Goal: Task Accomplishment & Management: Use online tool/utility

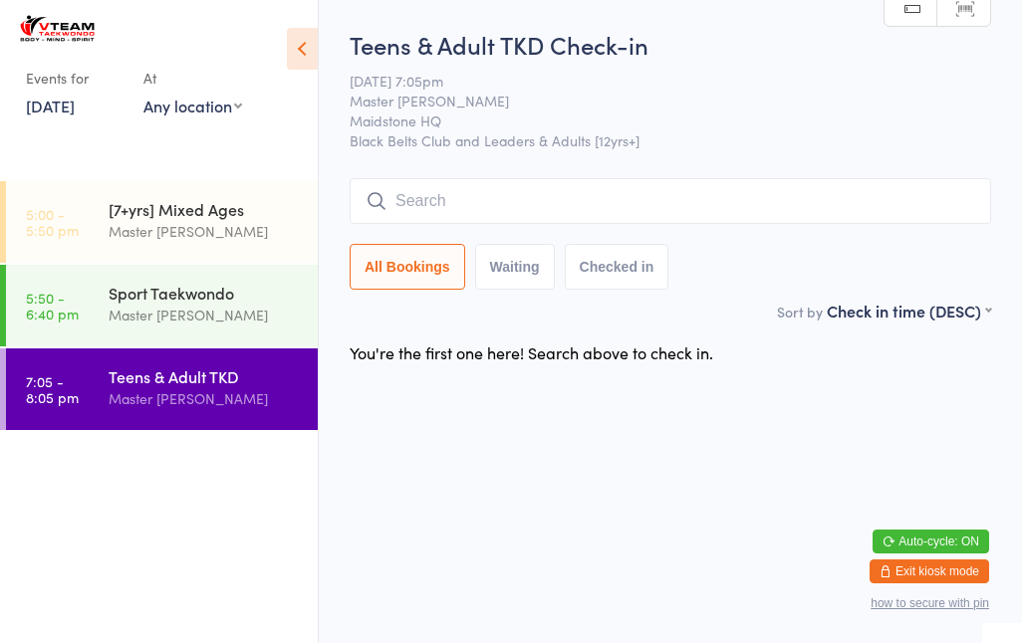
click at [655, 204] on input "search" at bounding box center [670, 201] width 641 height 46
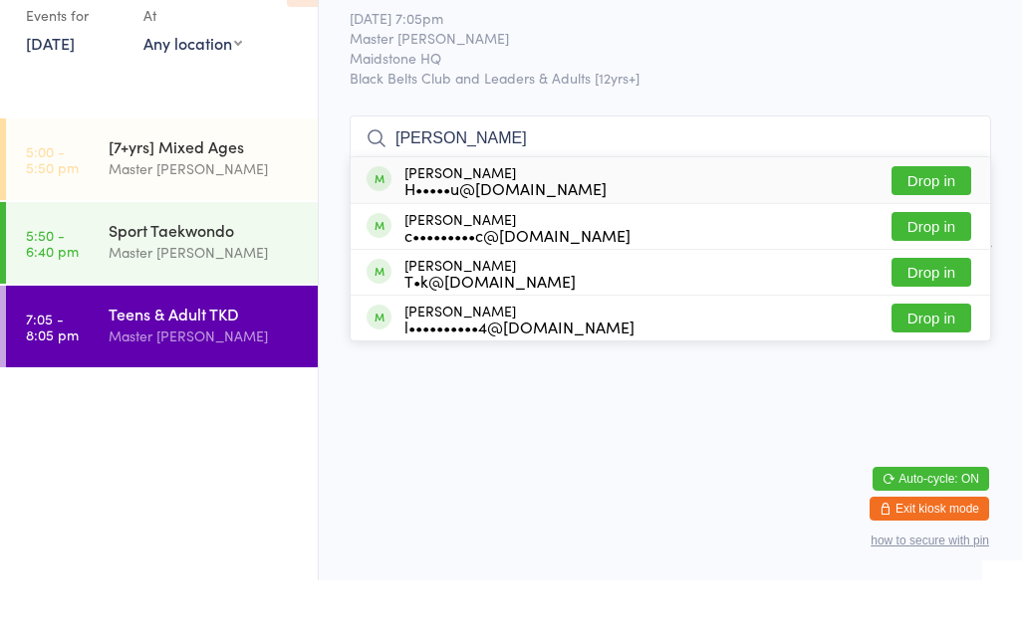
type input "[PERSON_NAME]"
click at [956, 229] on button "Drop in" at bounding box center [931, 243] width 80 height 29
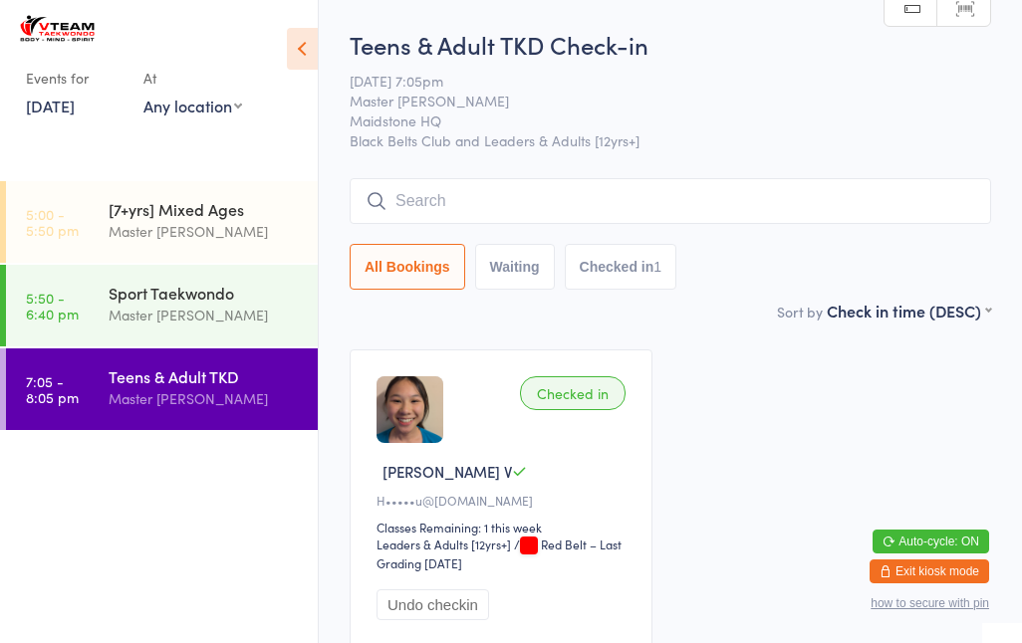
click at [831, 224] on input "search" at bounding box center [670, 201] width 641 height 46
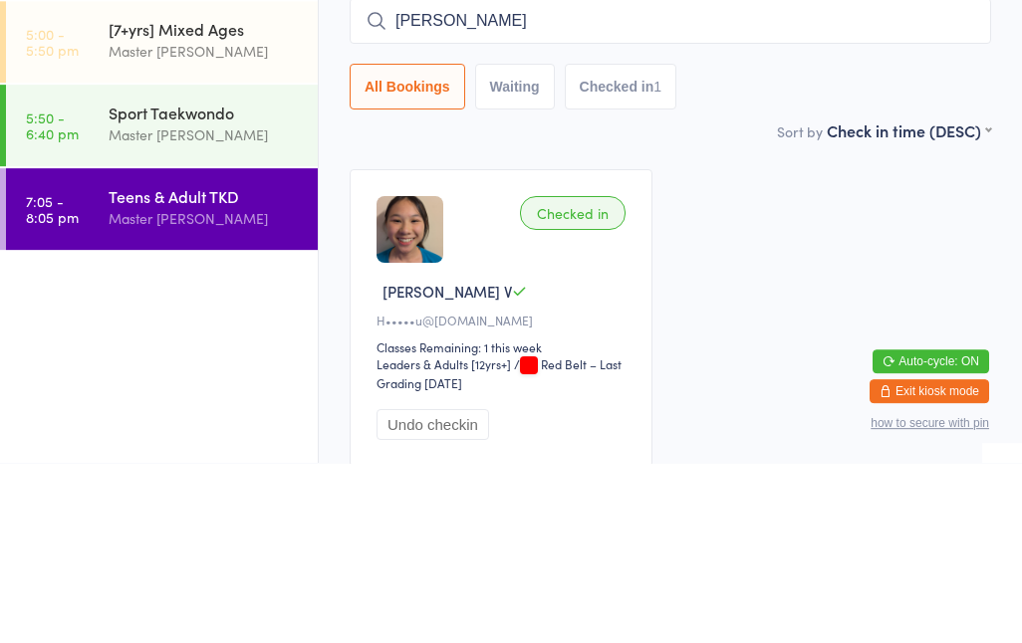
type input "[PERSON_NAME]"
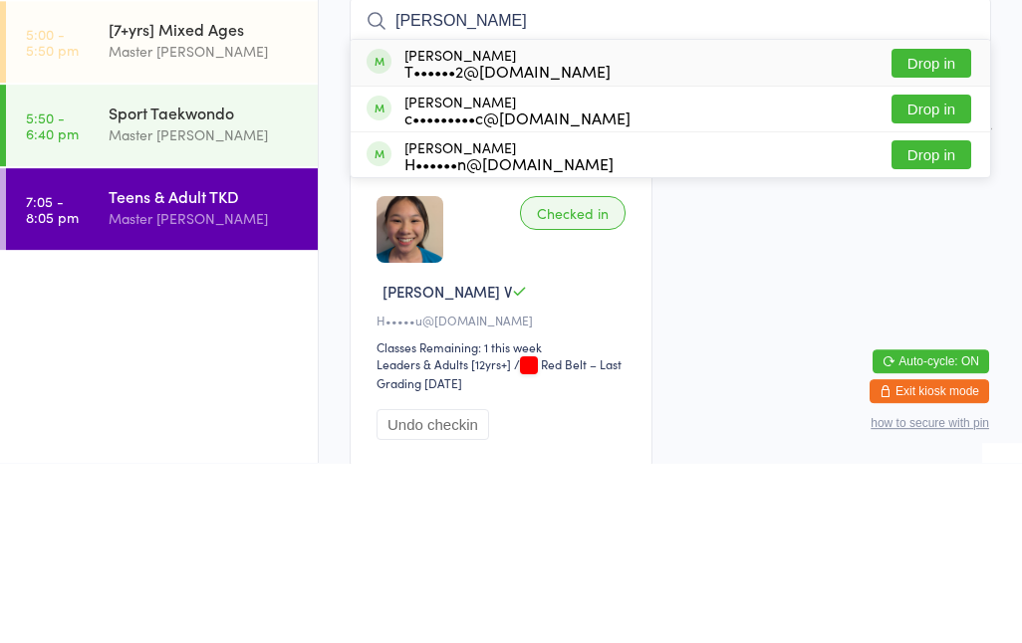
click at [956, 229] on button "Drop in" at bounding box center [931, 243] width 80 height 29
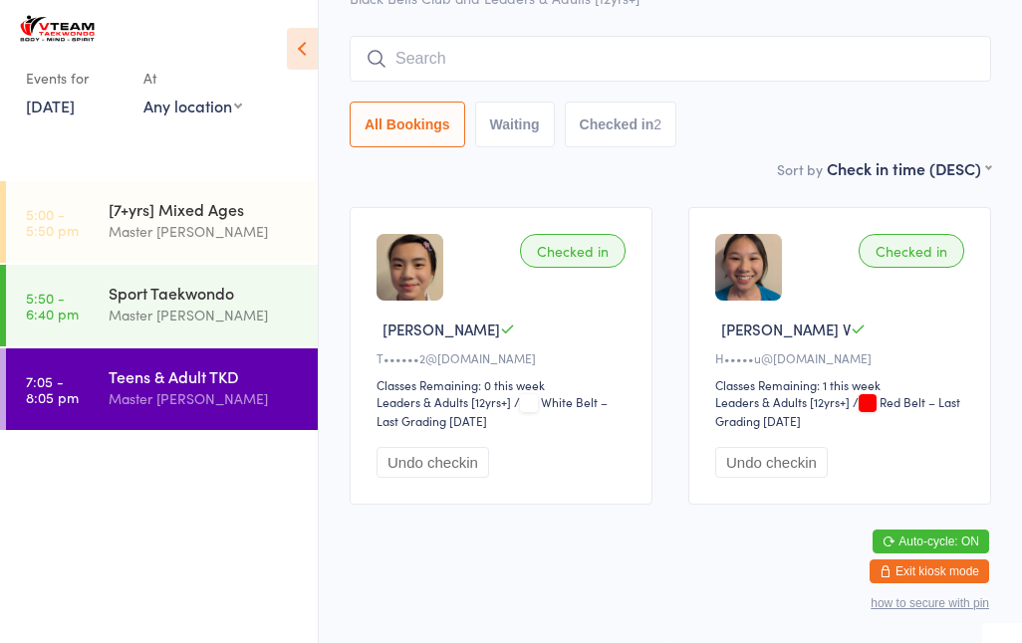
click at [841, 36] on input "search" at bounding box center [670, 59] width 641 height 46
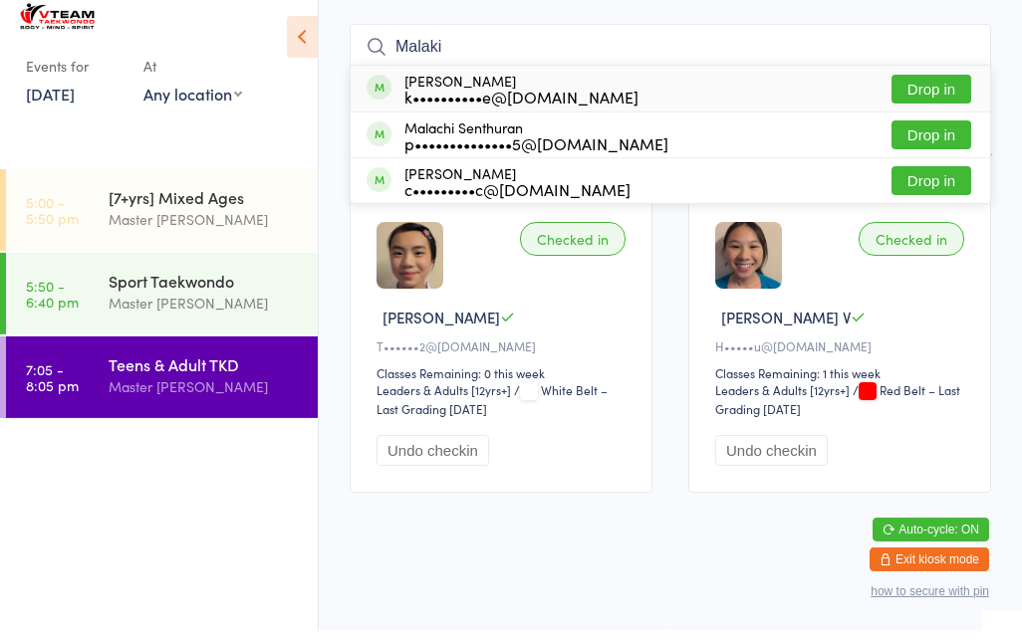
type input "Malaki"
click at [949, 87] on button "Drop in" at bounding box center [931, 101] width 80 height 29
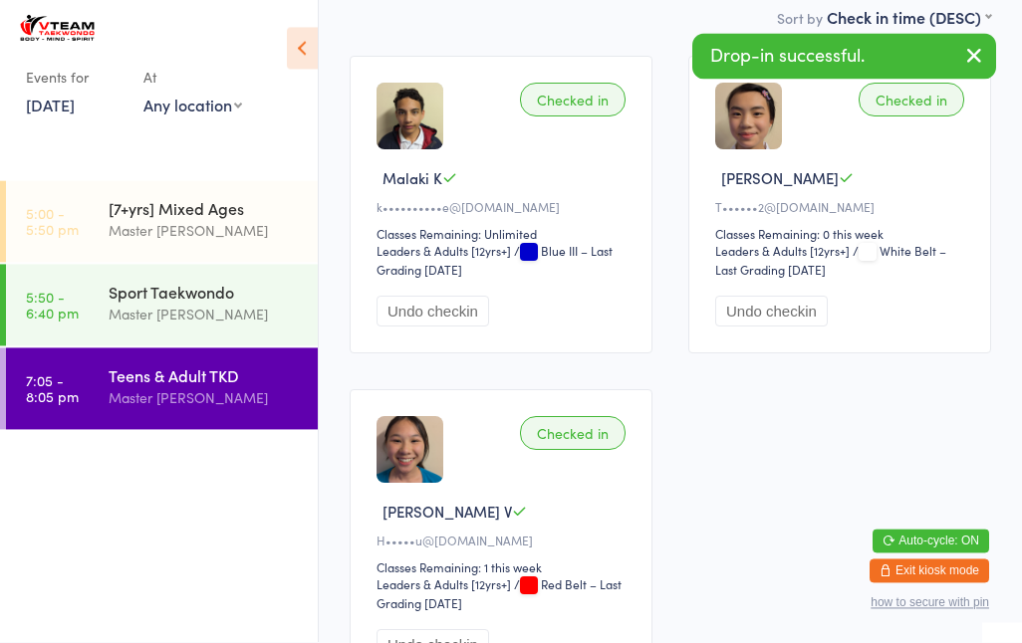
scroll to position [295, 0]
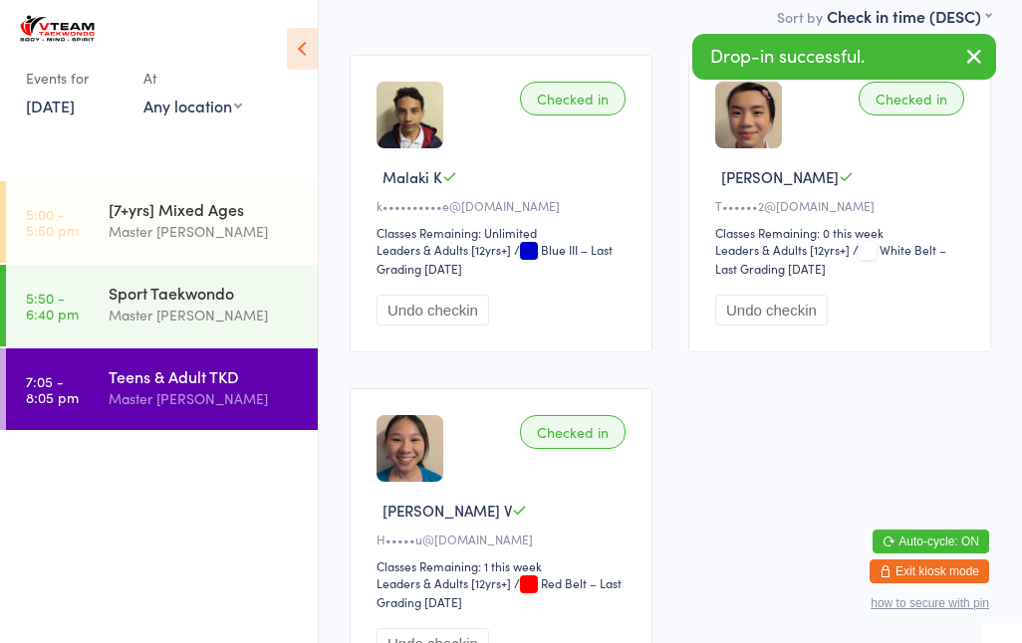
click at [251, 292] on div "Sport Taekwondo" at bounding box center [205, 293] width 192 height 22
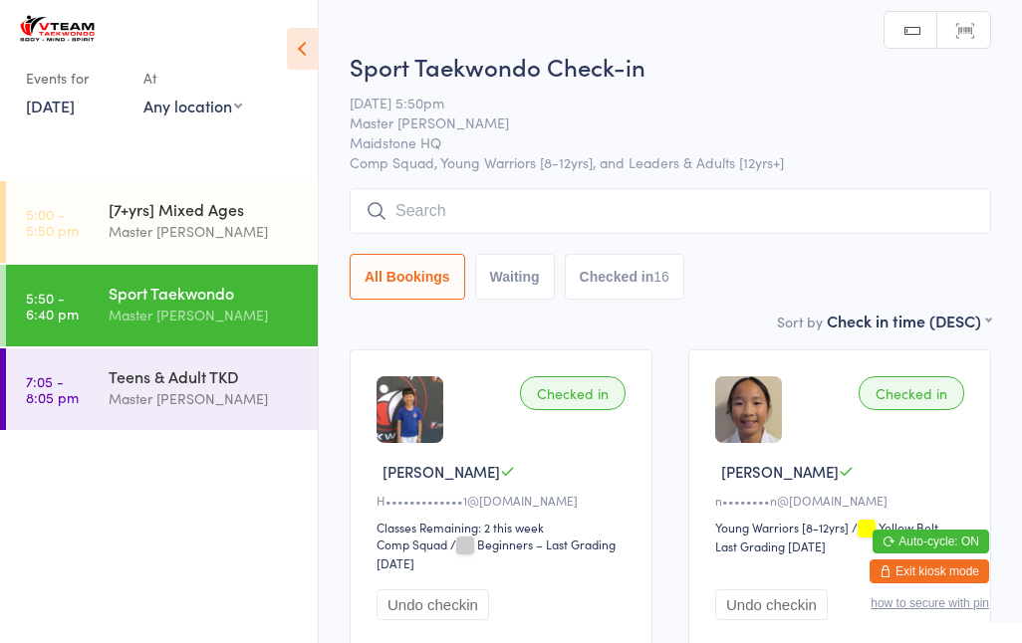
click at [418, 195] on input "search" at bounding box center [670, 211] width 641 height 46
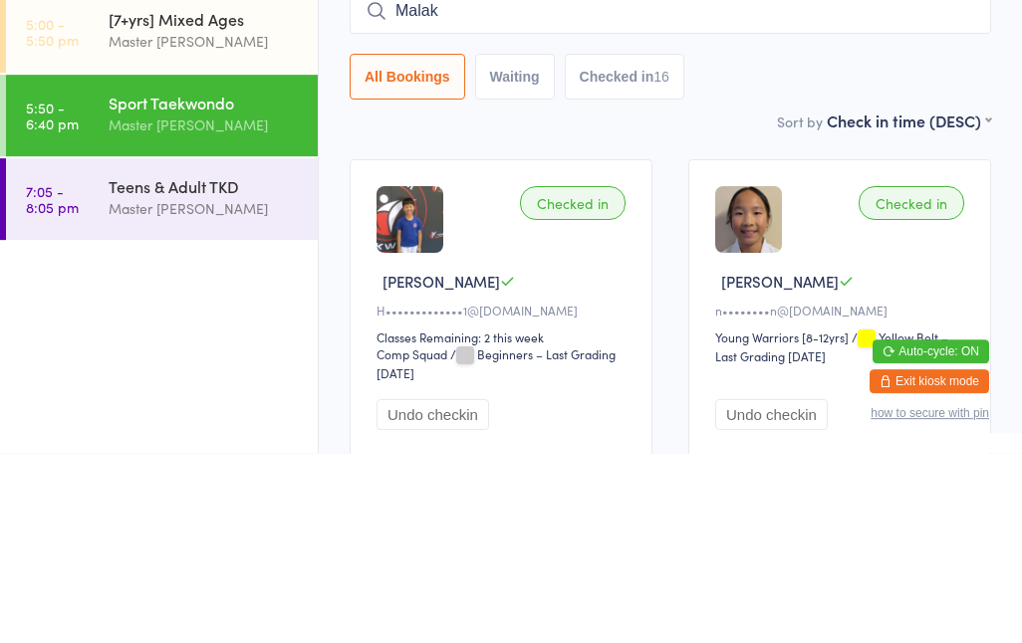
type input "Malaki"
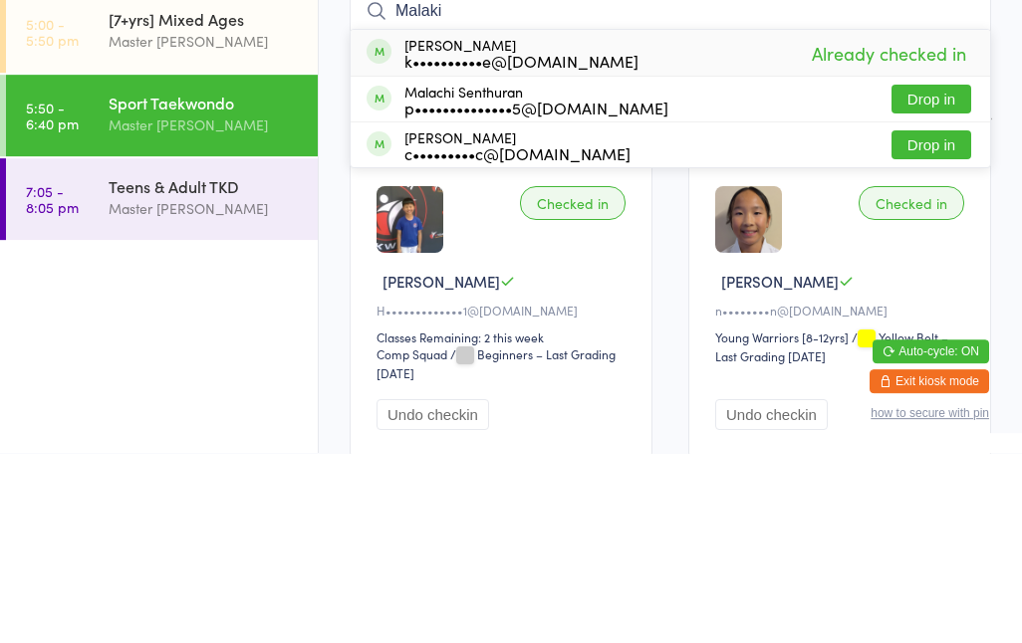
scroll to position [190, 0]
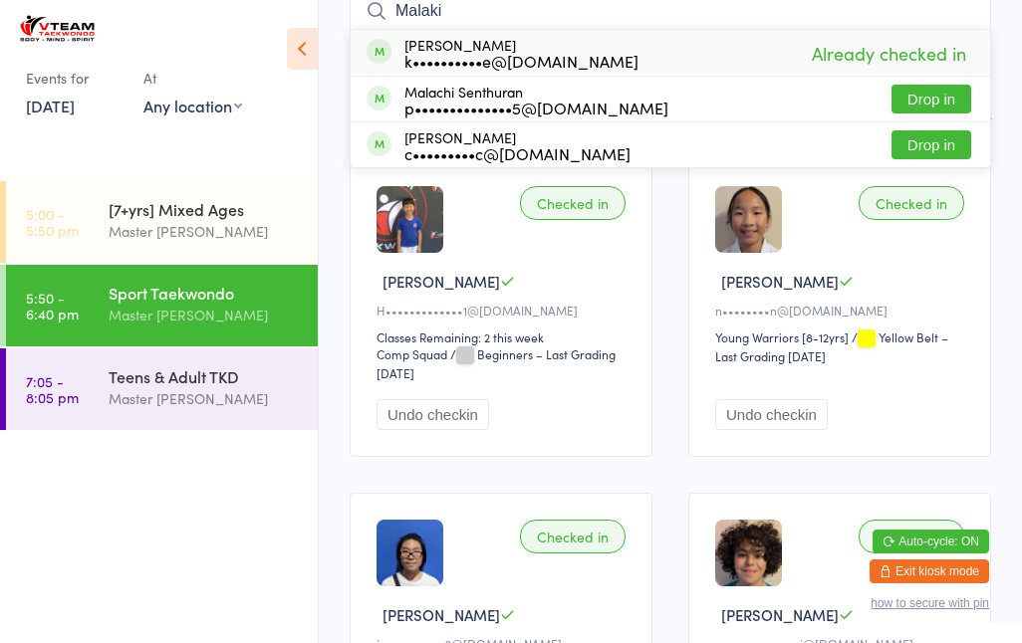
click at [167, 365] on div "Teens & Adult TKD" at bounding box center [205, 376] width 192 height 22
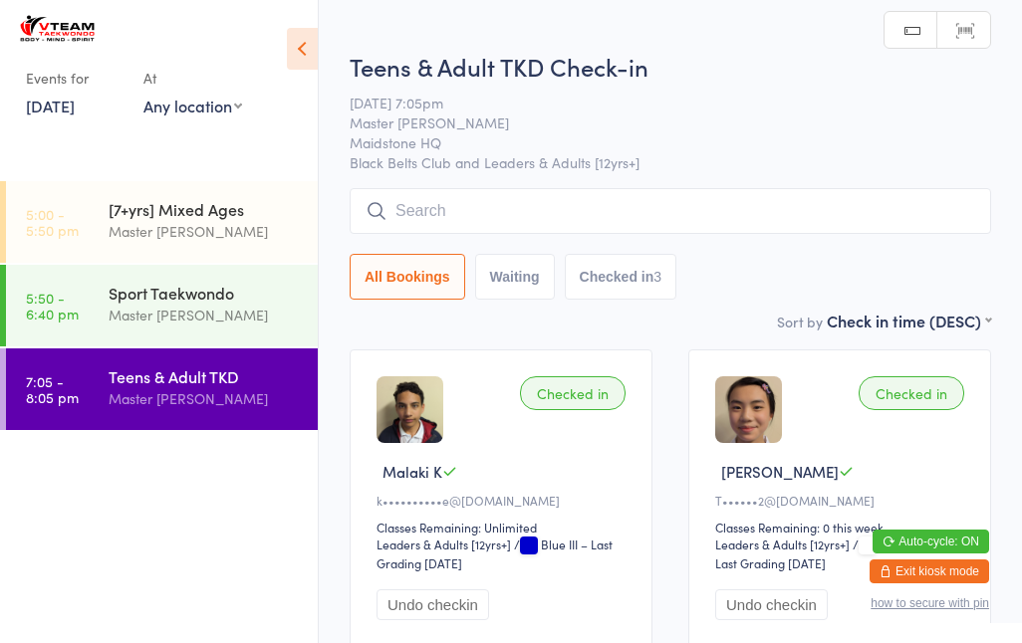
click at [217, 283] on div "Sport Taekwondo" at bounding box center [205, 293] width 192 height 22
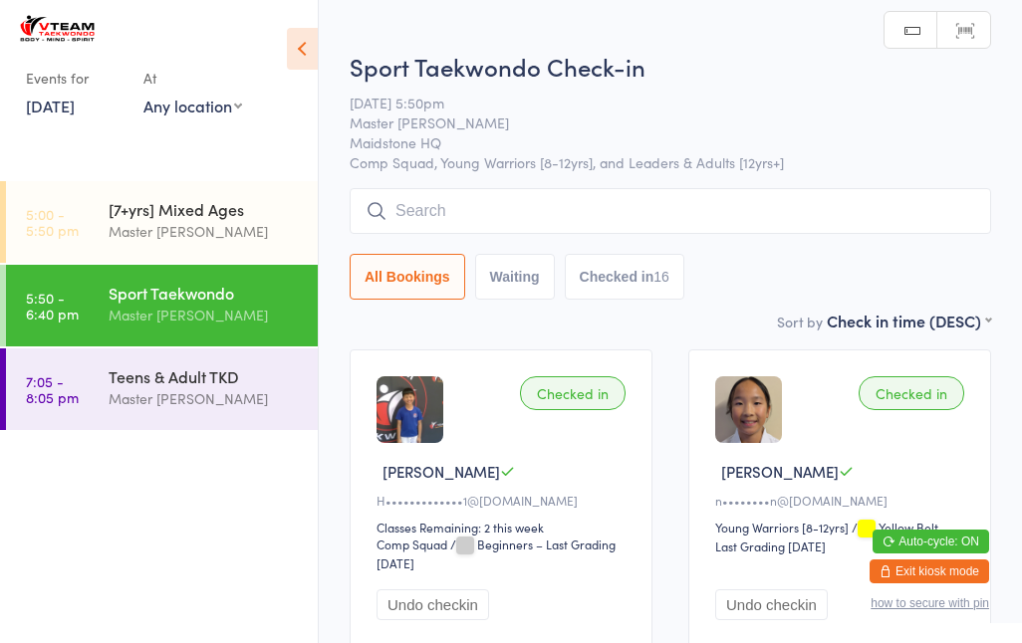
click at [209, 391] on div "Master [PERSON_NAME]" at bounding box center [205, 398] width 192 height 23
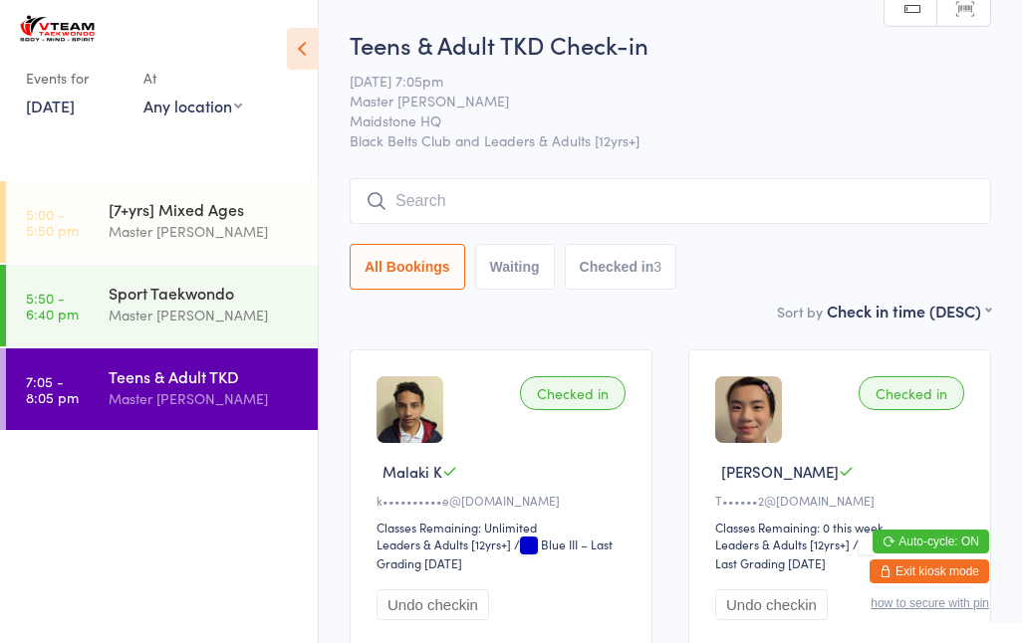
click at [624, 193] on input "search" at bounding box center [670, 201] width 641 height 46
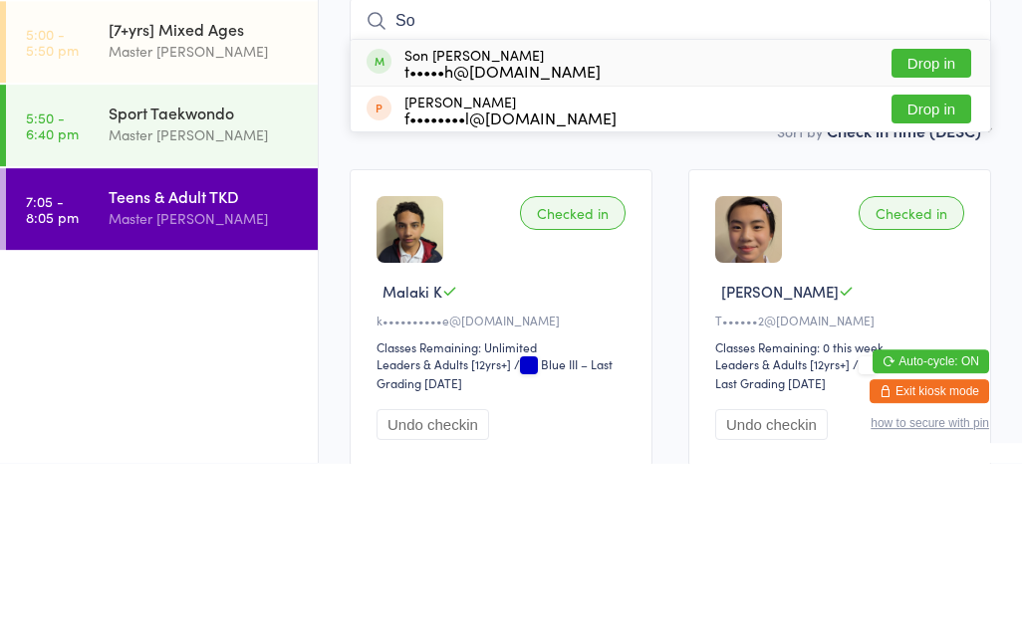
type input "So"
click at [943, 229] on button "Drop in" at bounding box center [931, 243] width 80 height 29
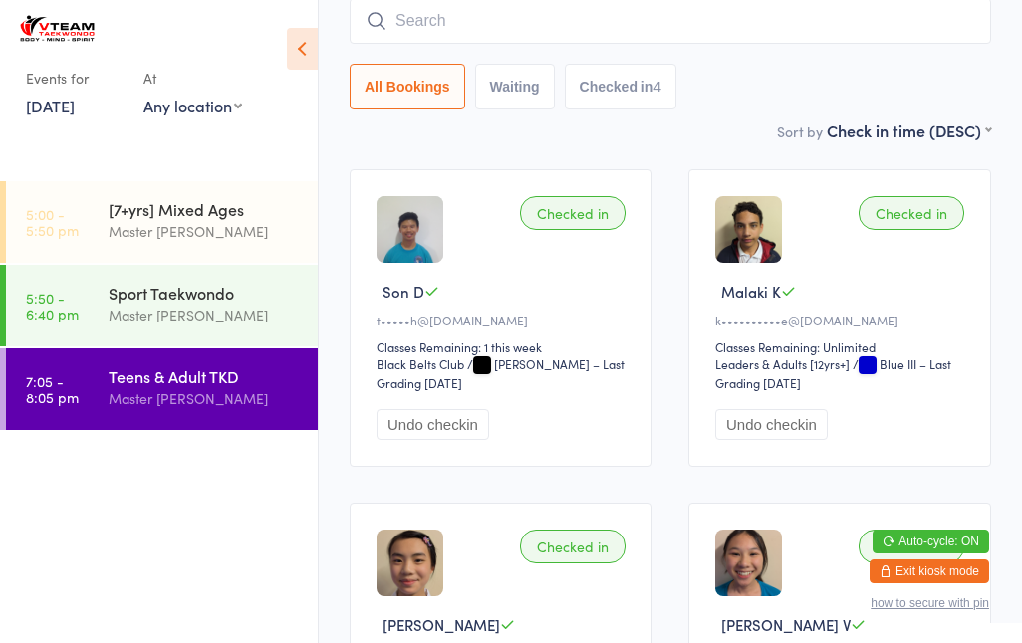
click at [737, 15] on input "search" at bounding box center [670, 21] width 641 height 46
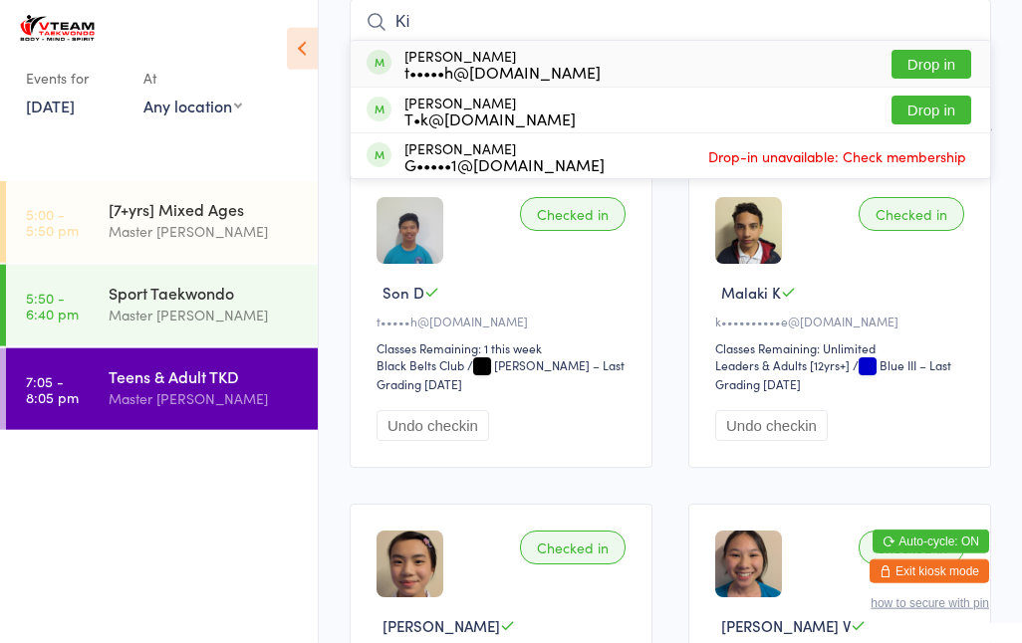
type input "Ki"
click at [932, 52] on button "Drop in" at bounding box center [931, 64] width 80 height 29
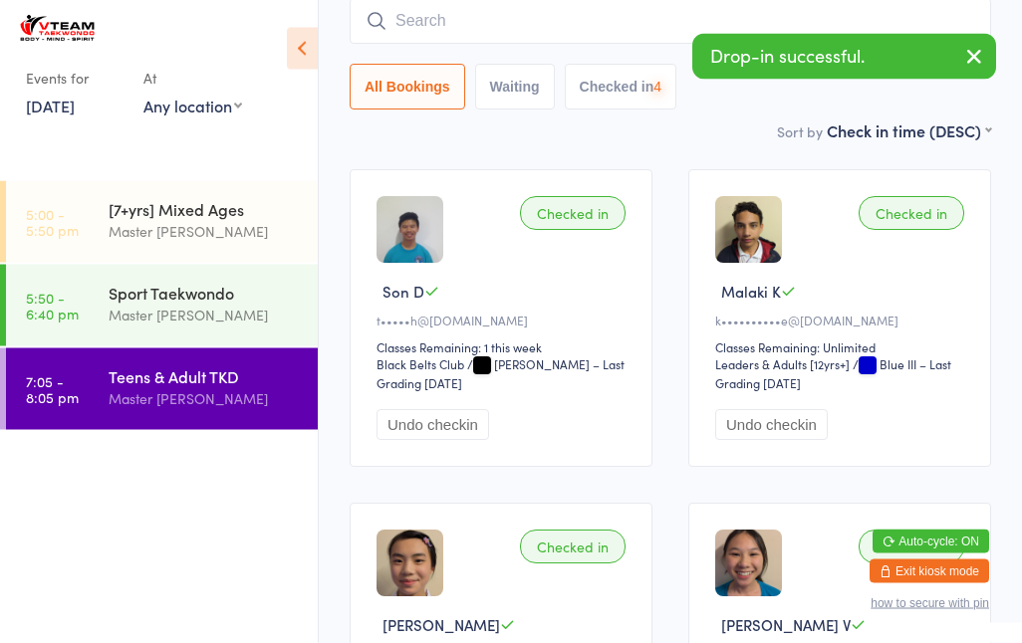
scroll to position [180, 0]
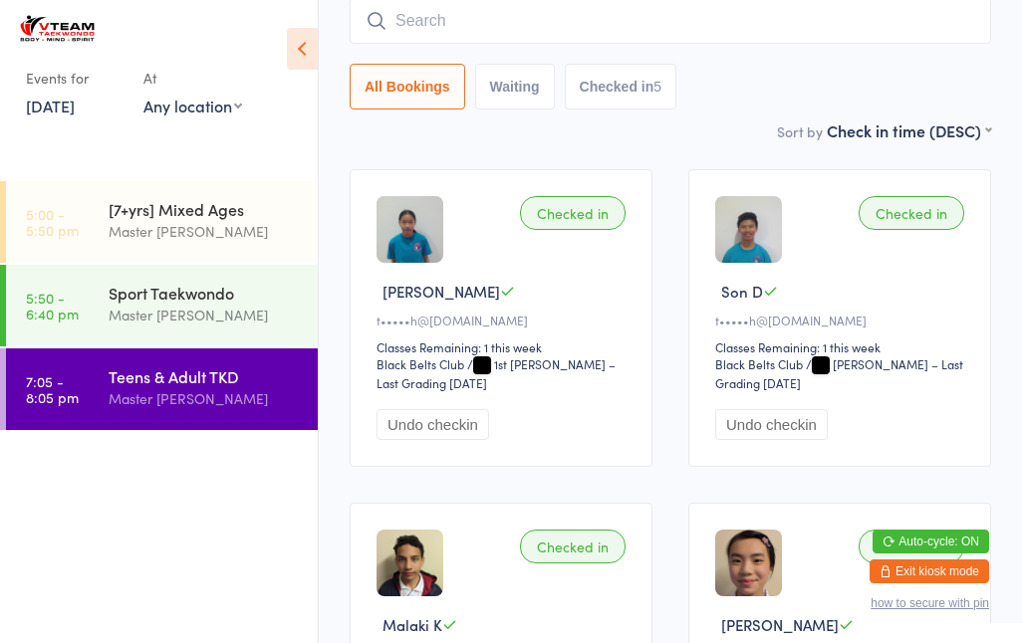
click at [237, 394] on div "Master [PERSON_NAME]" at bounding box center [205, 398] width 192 height 23
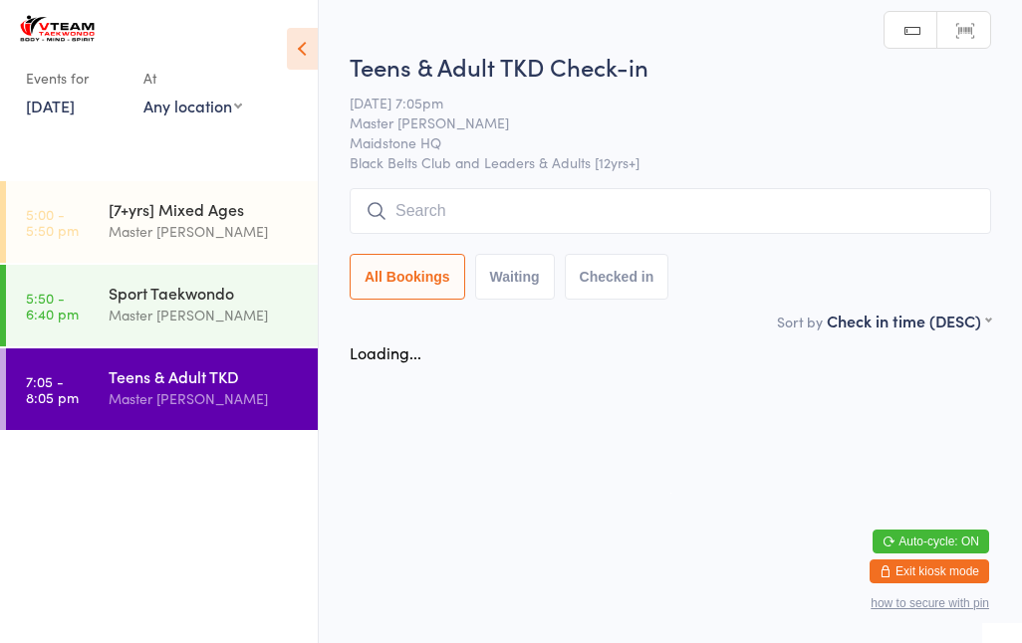
scroll to position [0, 0]
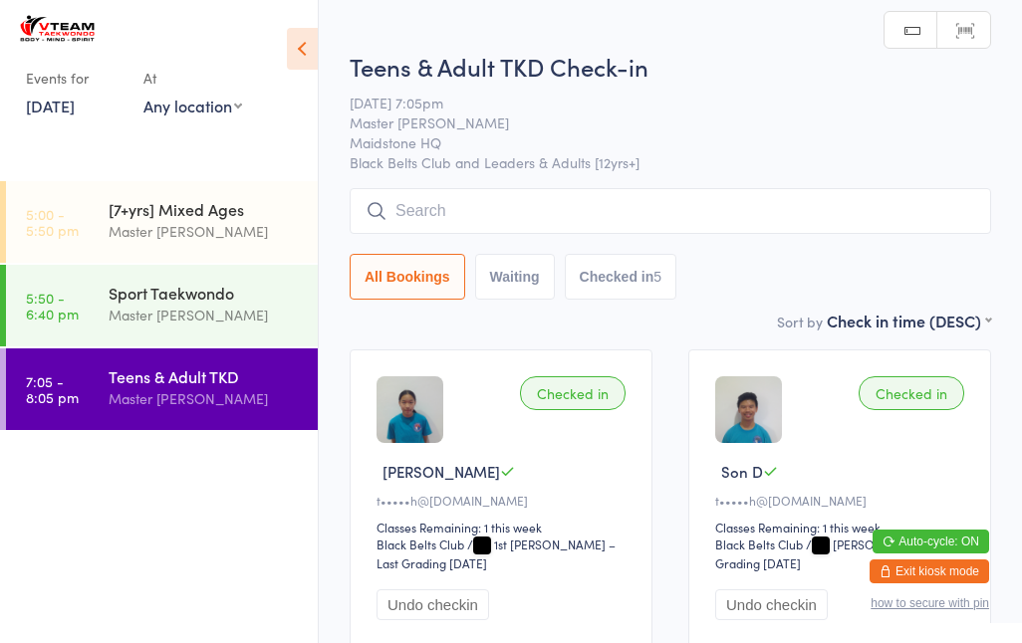
click at [885, 216] on input "search" at bounding box center [670, 211] width 641 height 46
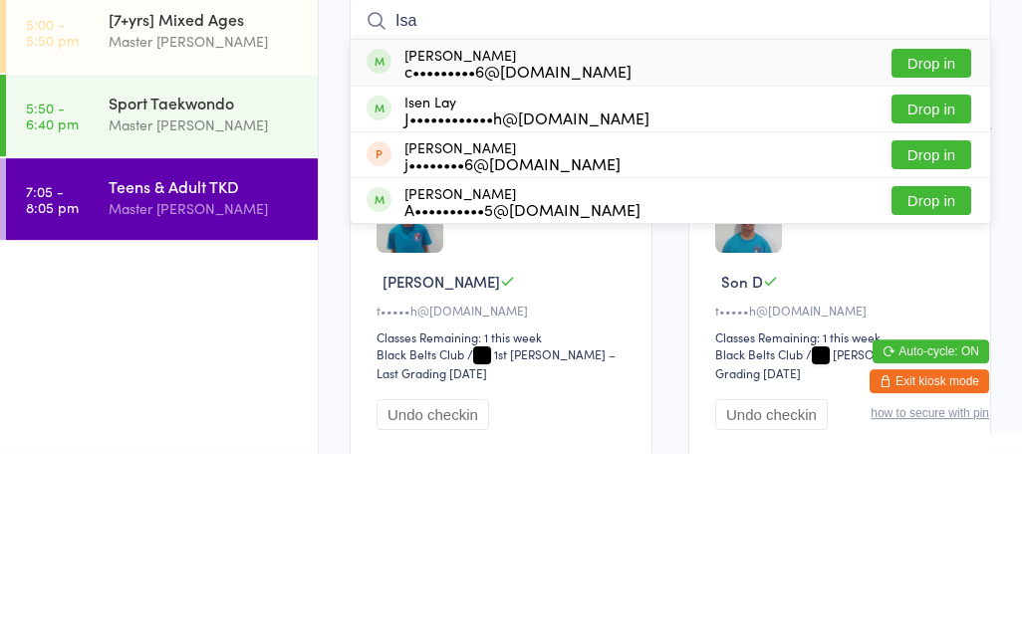
type input "Isa"
click at [942, 376] on button "Drop in" at bounding box center [931, 390] width 80 height 29
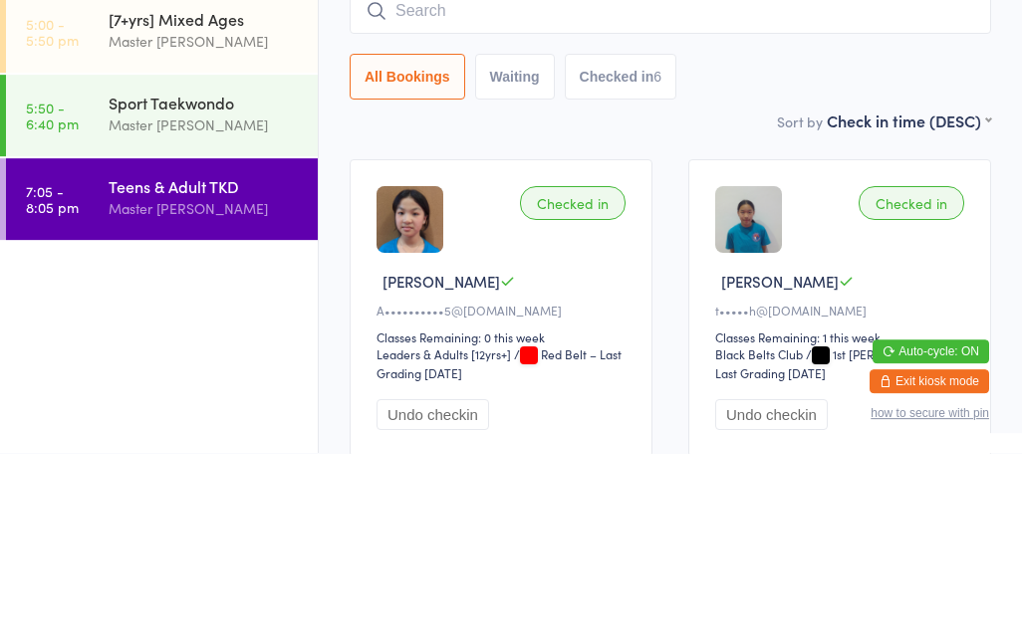
scroll to position [190, 0]
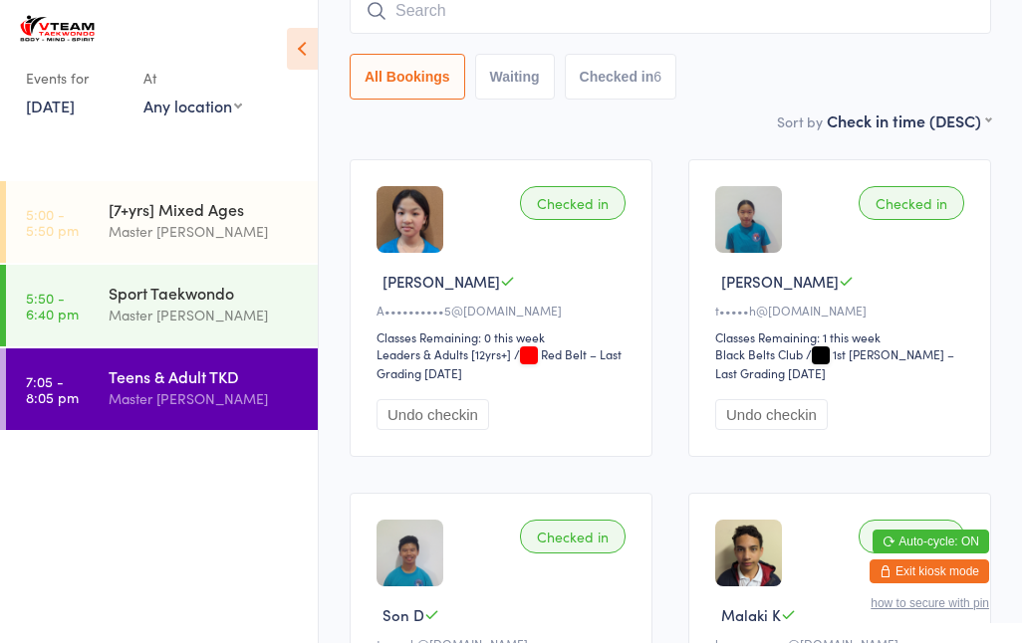
click at [578, 4] on input "search" at bounding box center [670, 11] width 641 height 46
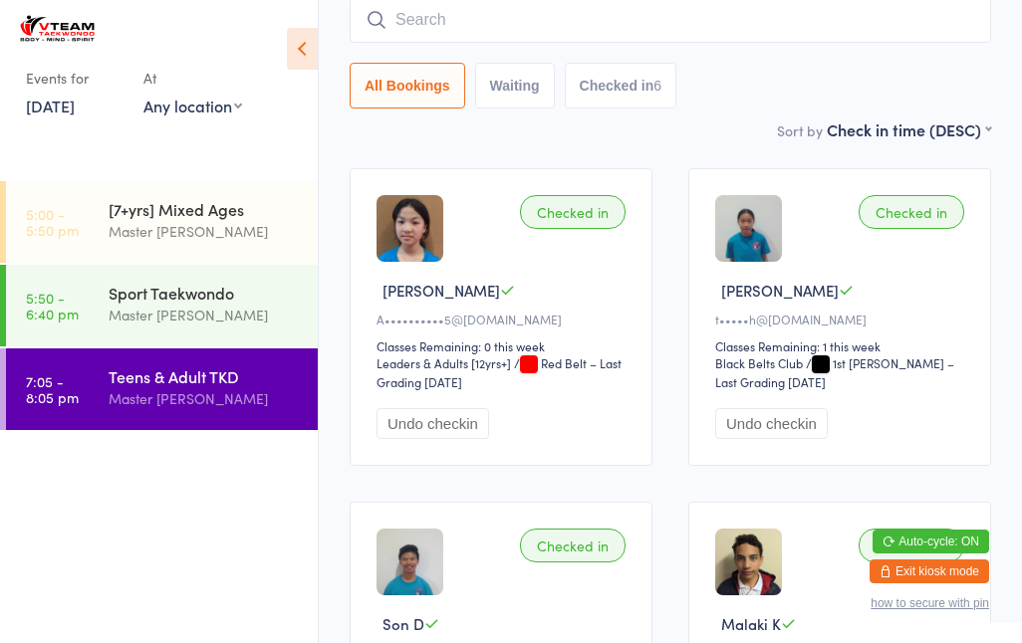
scroll to position [179, 0]
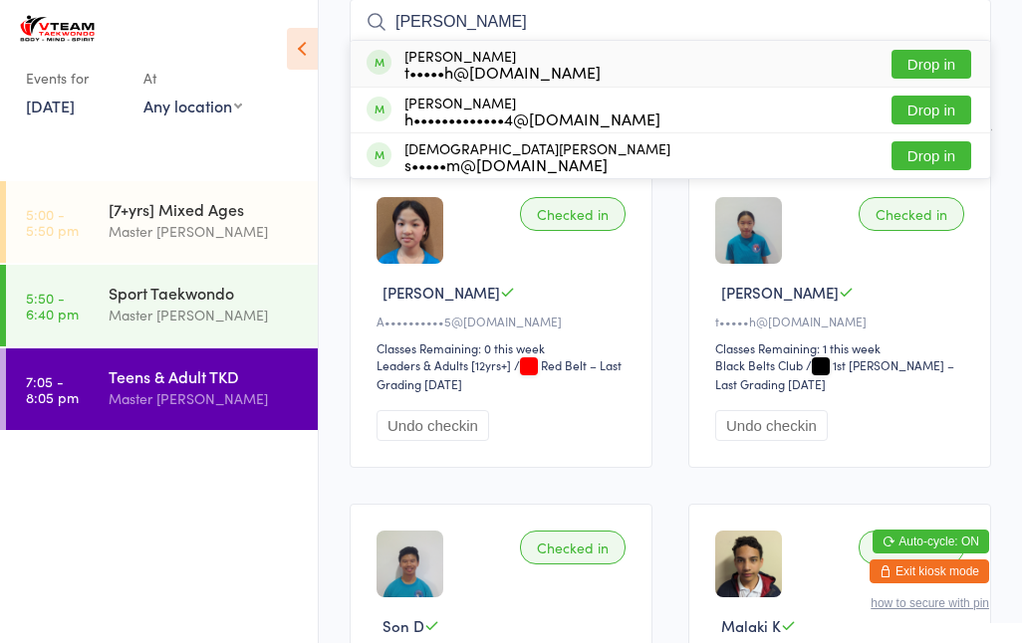
type input "[PERSON_NAME]"
click at [536, 55] on div "[PERSON_NAME] t•••••h@[DOMAIN_NAME]" at bounding box center [502, 64] width 196 height 32
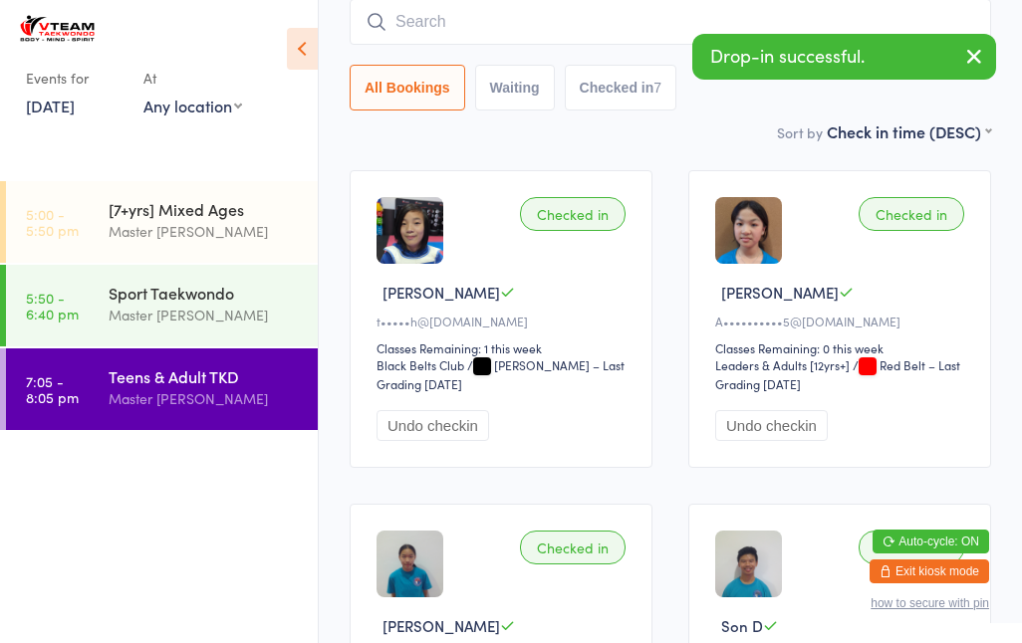
click at [545, 130] on div "Sort by Check in time (DESC) First name (ASC) First name (DESC) Last name (ASC)…" at bounding box center [670, 132] width 641 height 22
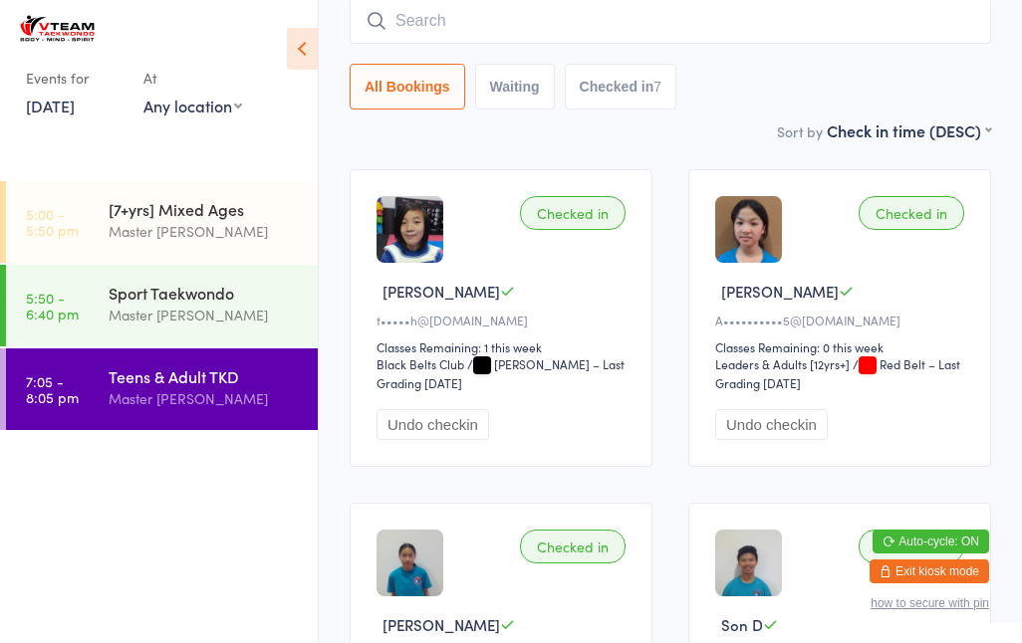
click at [530, 26] on input "search" at bounding box center [670, 21] width 641 height 46
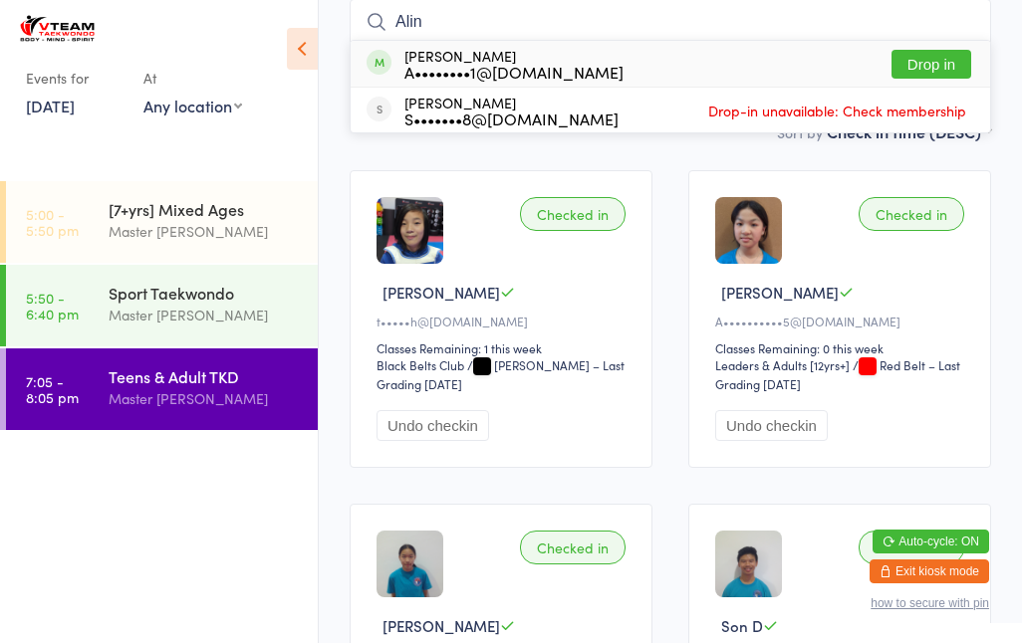
type input "Alin"
click at [418, 59] on div "[PERSON_NAME] A••••••••1@[DOMAIN_NAME]" at bounding box center [513, 64] width 219 height 32
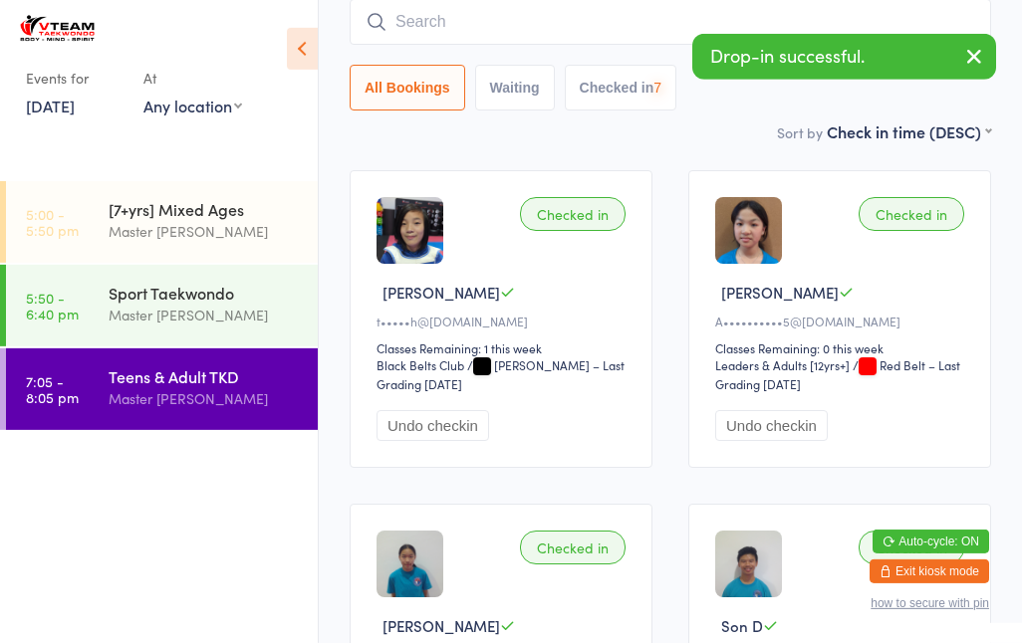
scroll to position [180, 0]
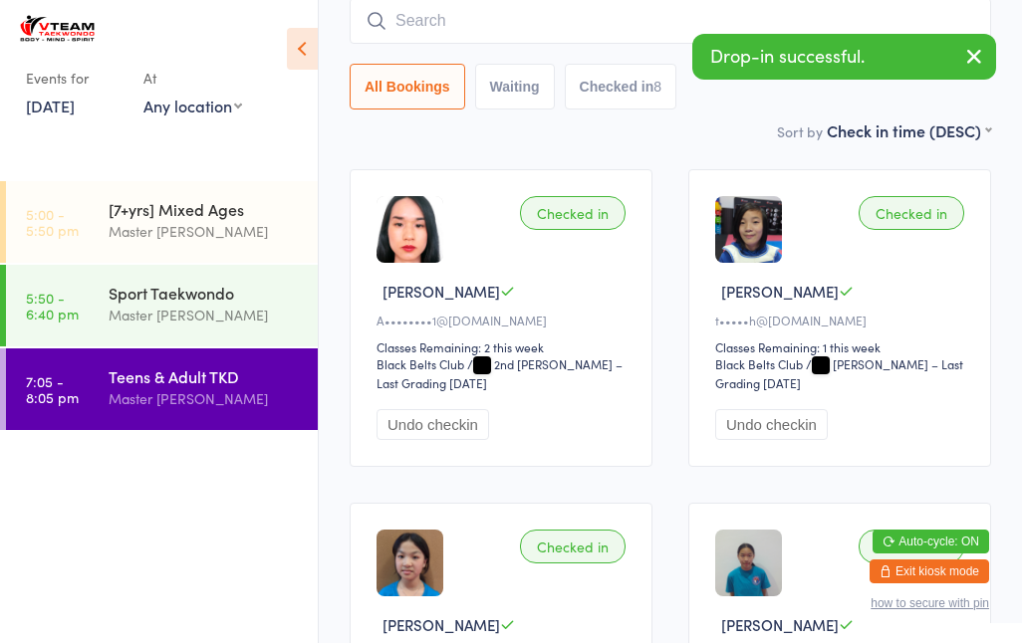
click at [189, 303] on div "Sport Taekwondo" at bounding box center [205, 293] width 192 height 22
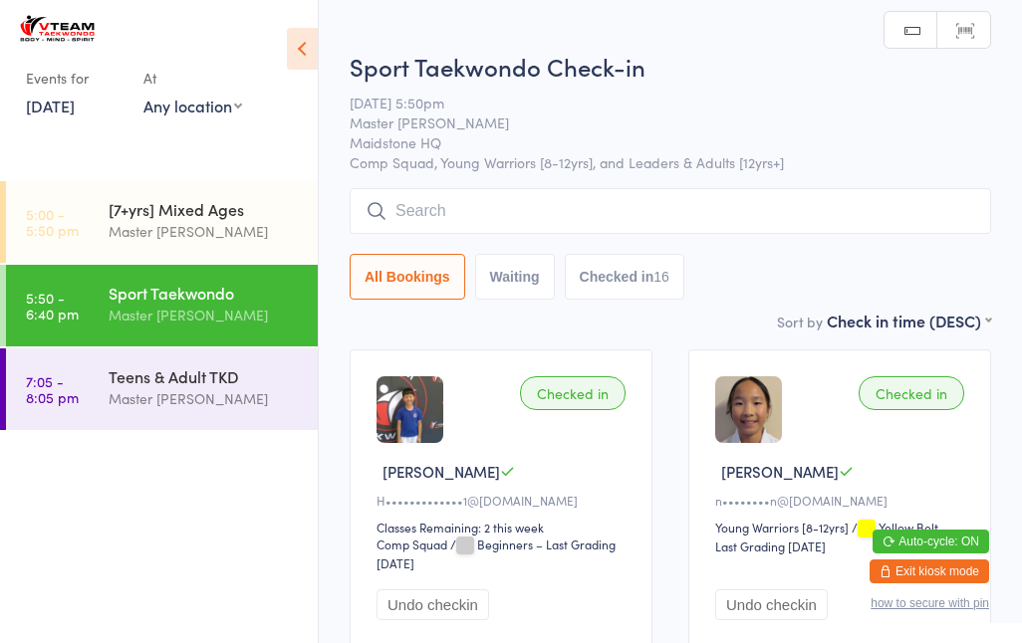
click at [164, 395] on div "Master [PERSON_NAME]" at bounding box center [205, 398] width 192 height 23
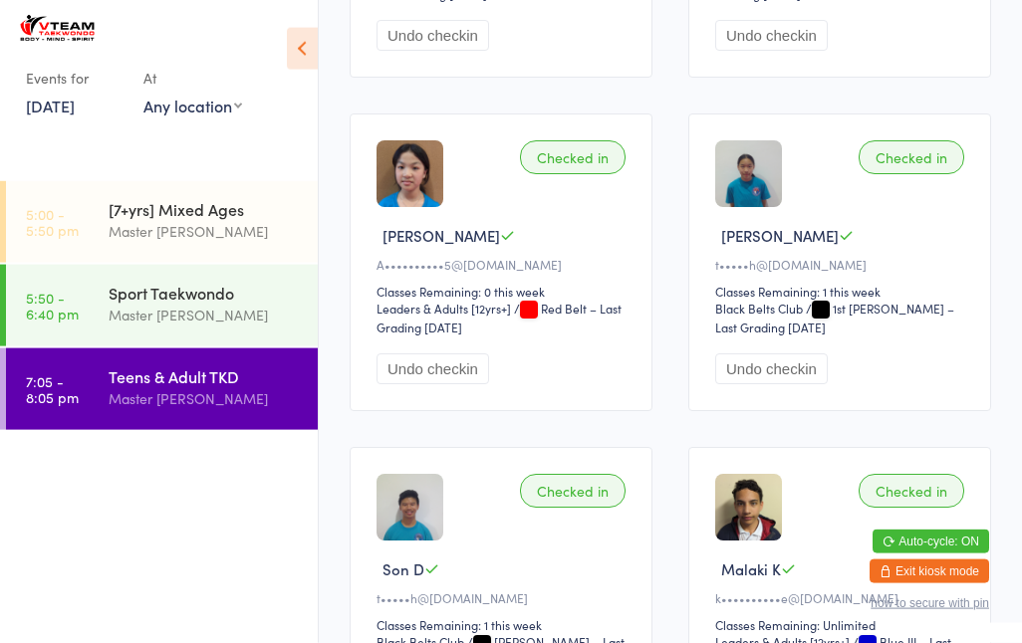
scroll to position [571, 0]
click at [199, 340] on div "Sport Taekwondo Master [PERSON_NAME]" at bounding box center [213, 304] width 209 height 79
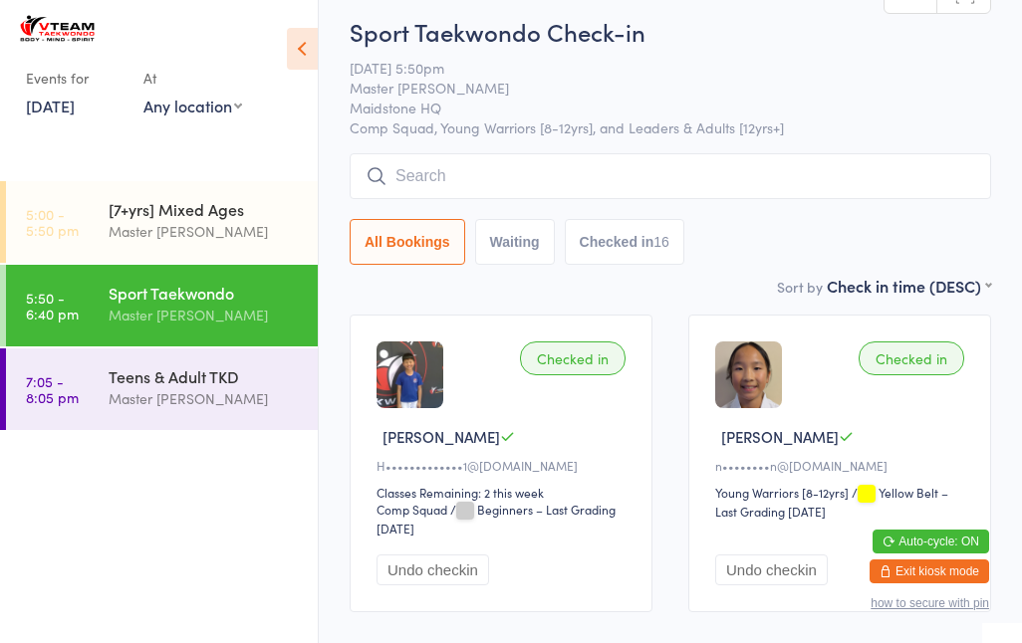
scroll to position [92, 0]
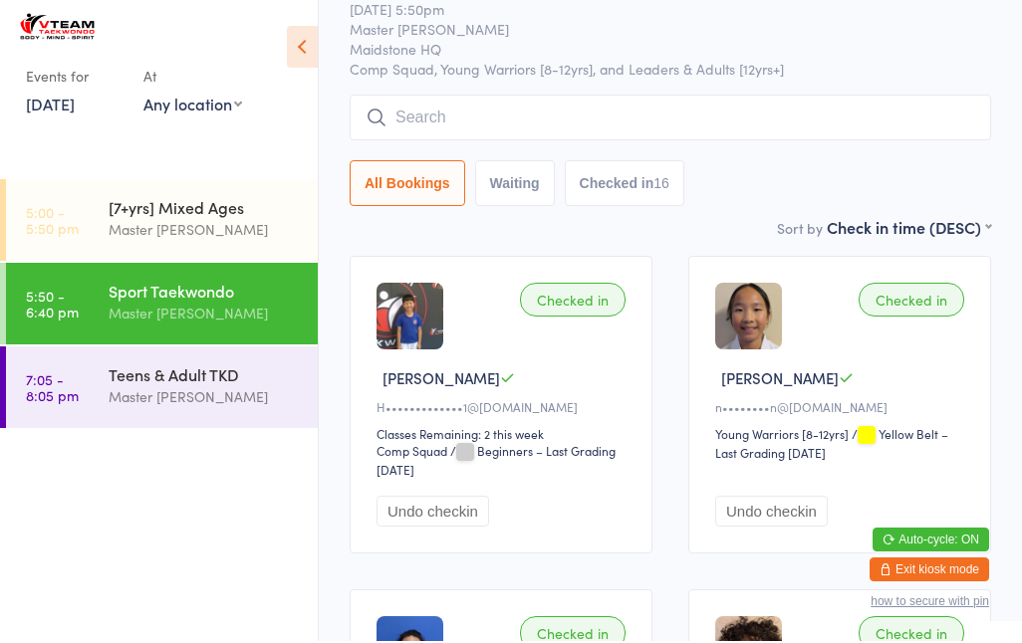
click at [237, 397] on div "Master [PERSON_NAME]" at bounding box center [205, 398] width 192 height 23
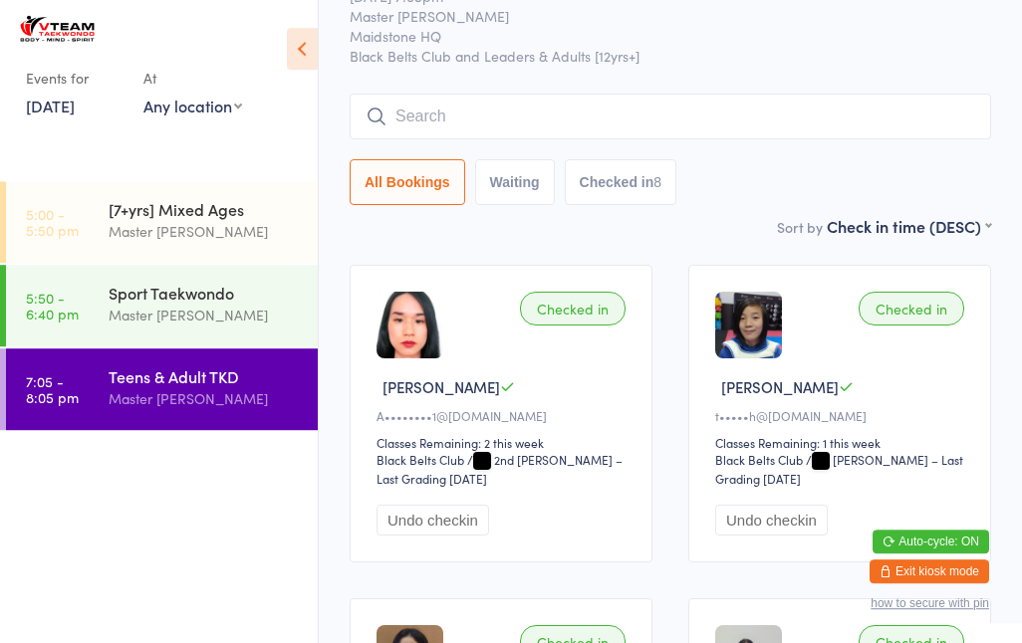
scroll to position [66, 0]
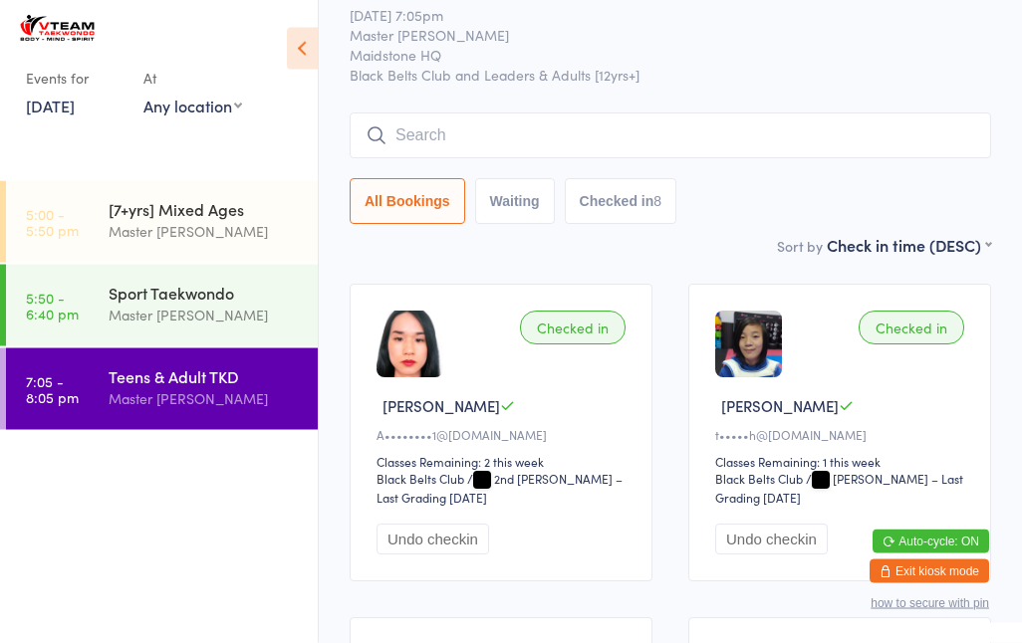
click at [644, 125] on input "search" at bounding box center [670, 136] width 641 height 46
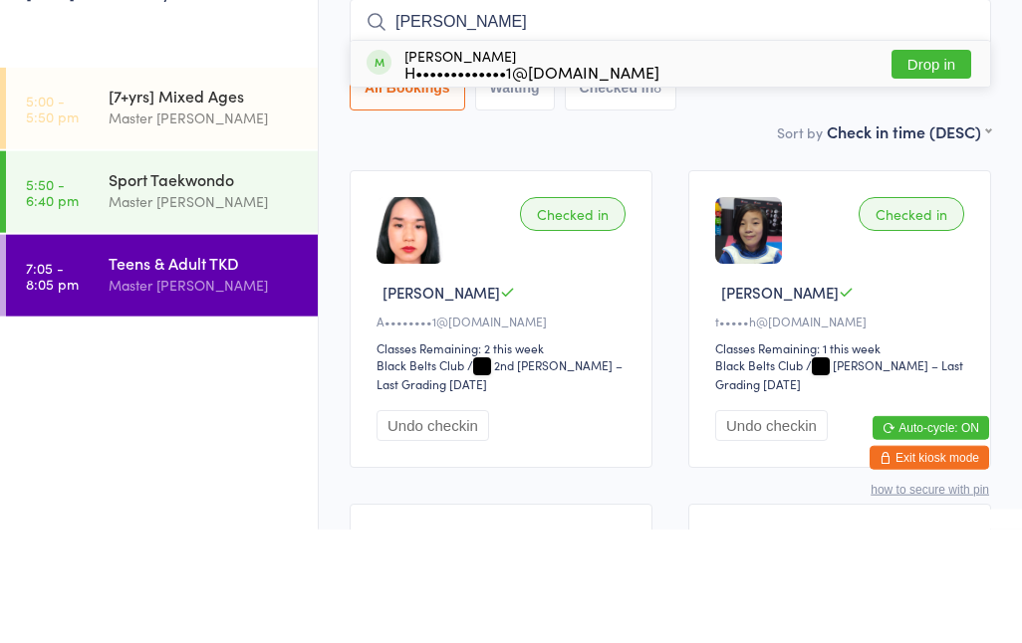
type input "[PERSON_NAME]"
click at [915, 163] on button "Drop in" at bounding box center [931, 177] width 80 height 29
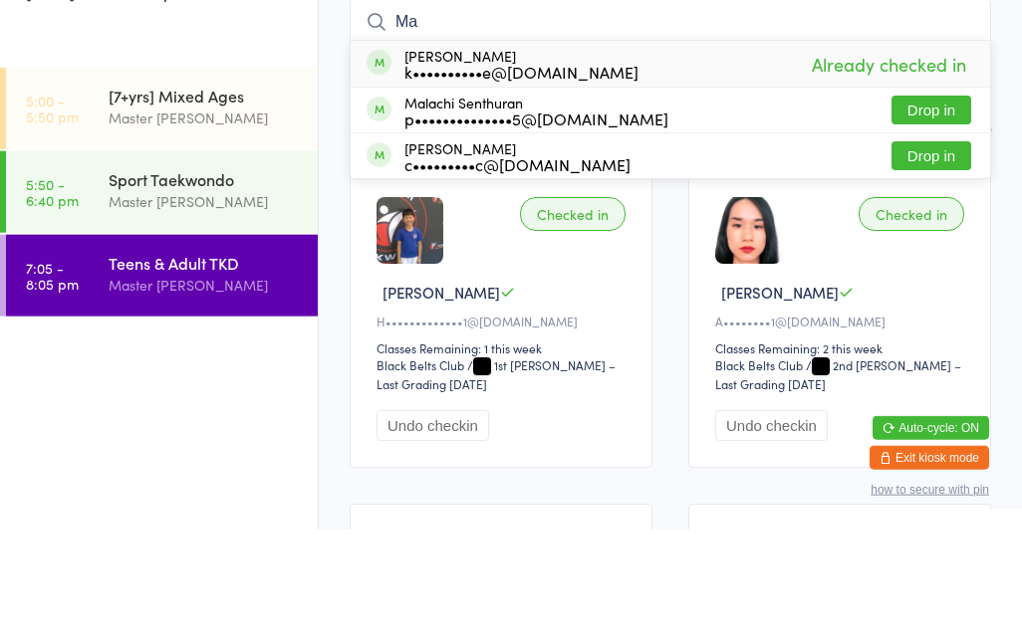
type input "M"
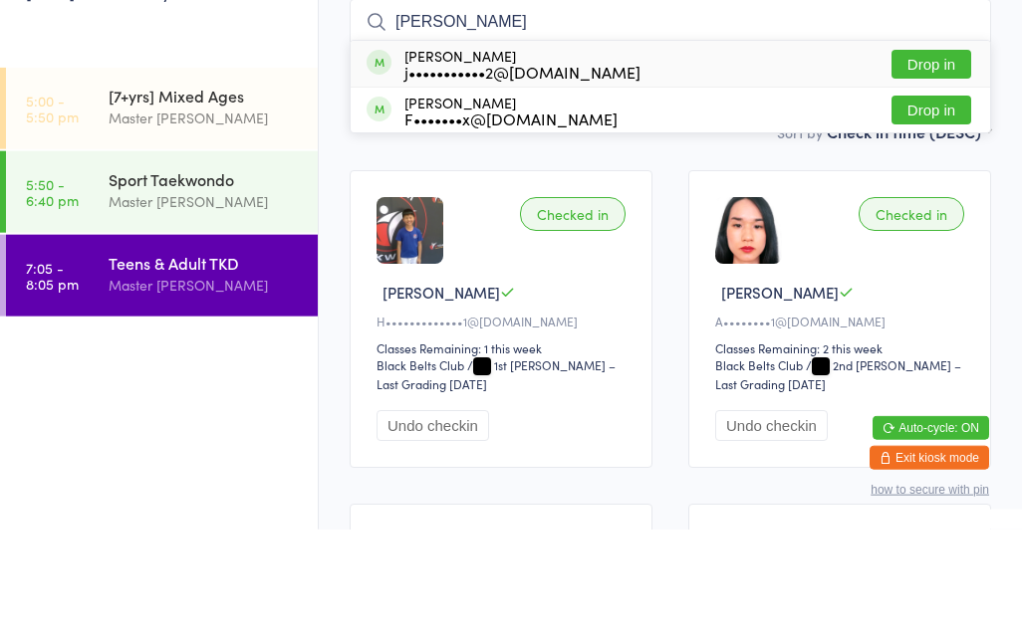
type input "[PERSON_NAME]"
click at [923, 163] on button "Drop in" at bounding box center [931, 177] width 80 height 29
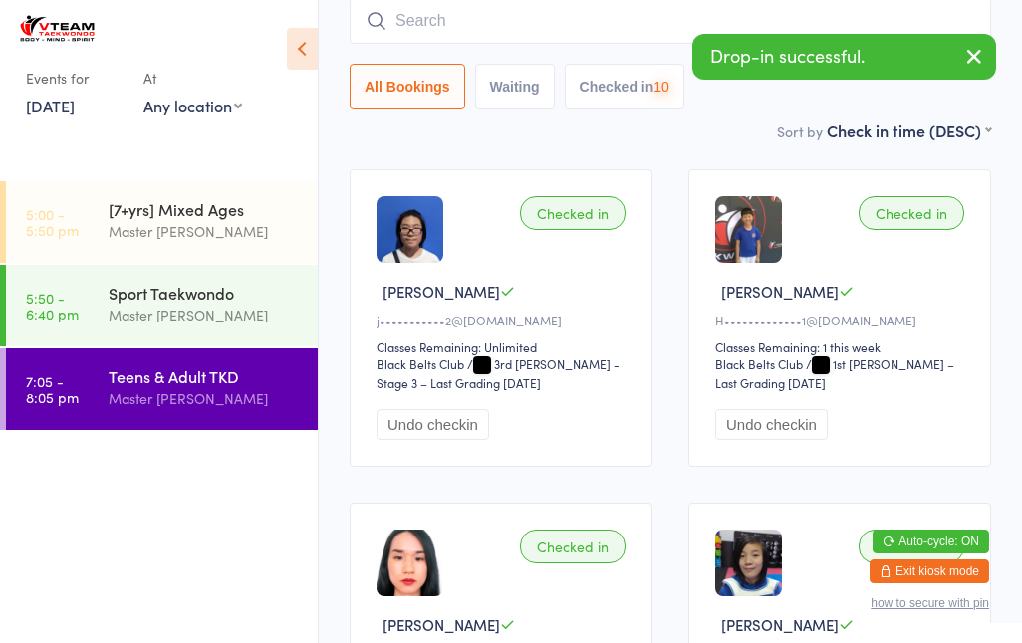
click at [587, 15] on input "search" at bounding box center [670, 21] width 641 height 46
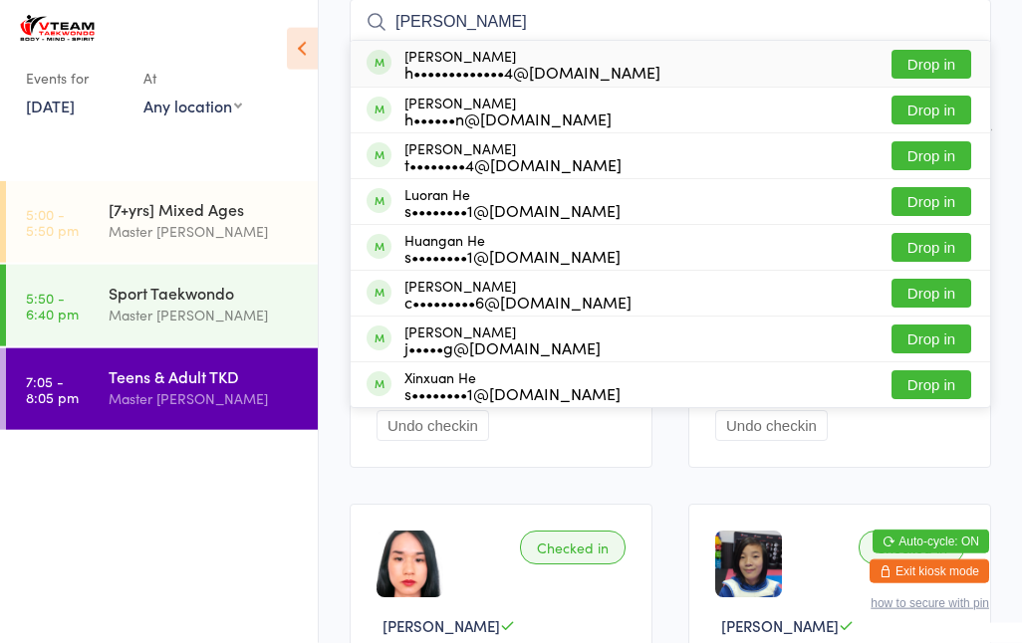
type input "[PERSON_NAME]"
click at [935, 59] on button "Drop in" at bounding box center [931, 64] width 80 height 29
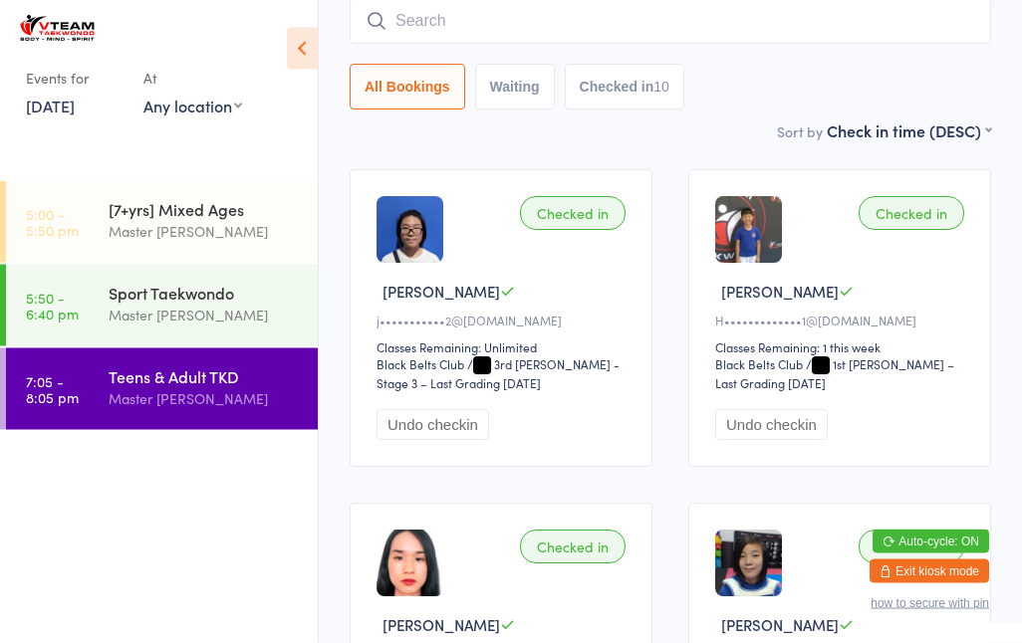
scroll to position [180, 0]
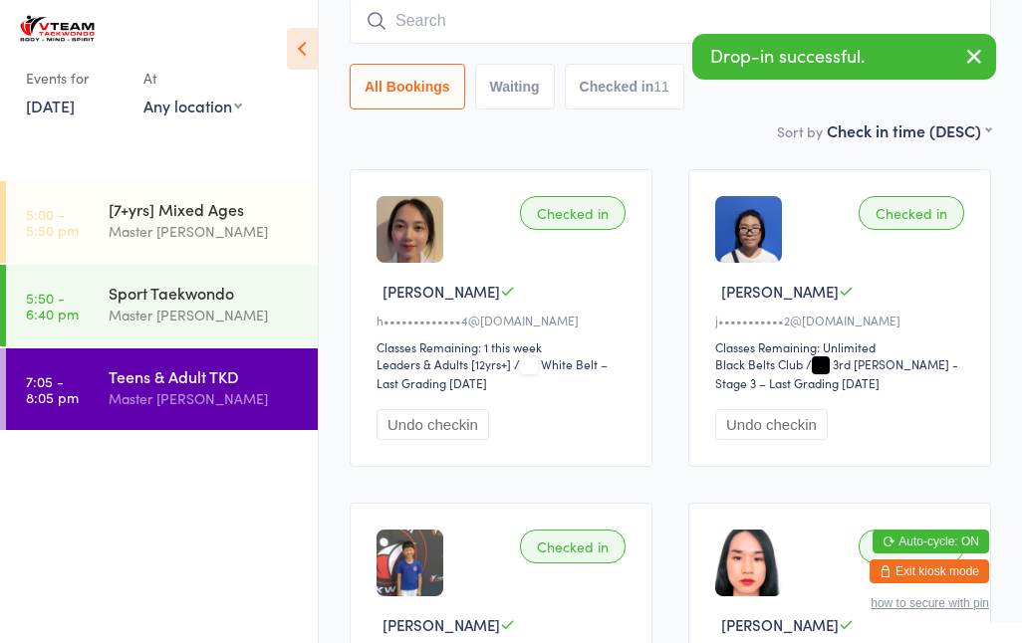
click at [559, 35] on input "search" at bounding box center [670, 21] width 641 height 46
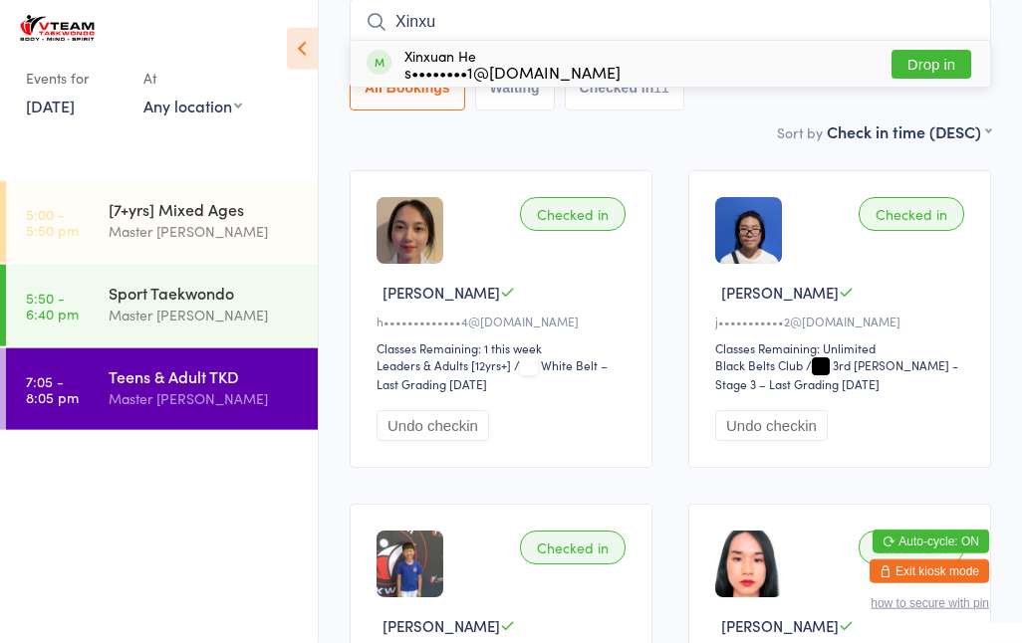
type input "Xinxu"
click at [917, 65] on button "Drop in" at bounding box center [931, 64] width 80 height 29
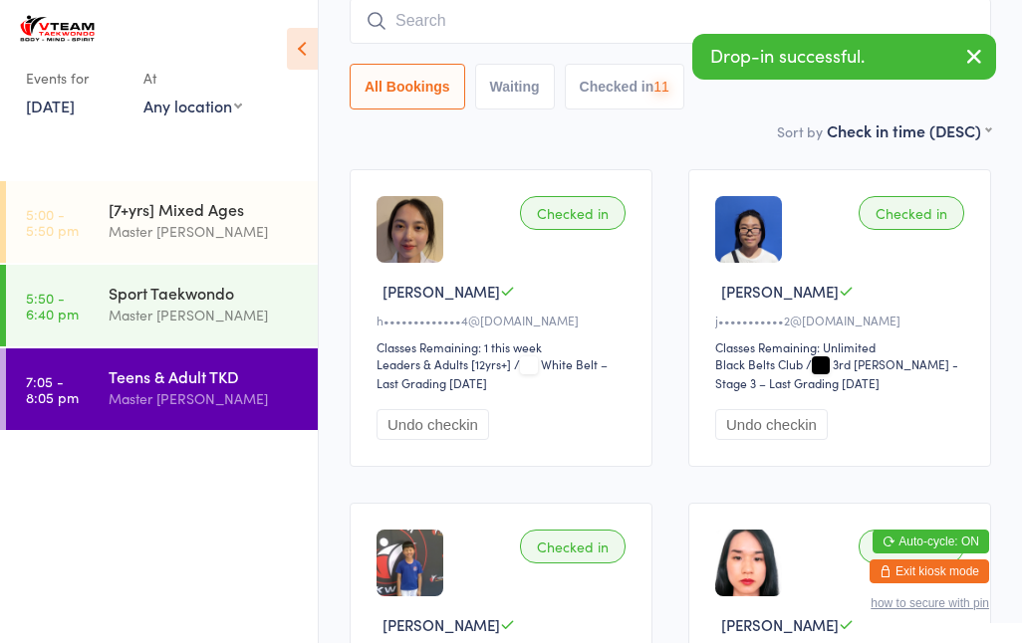
click at [603, 23] on input "search" at bounding box center [670, 21] width 641 height 46
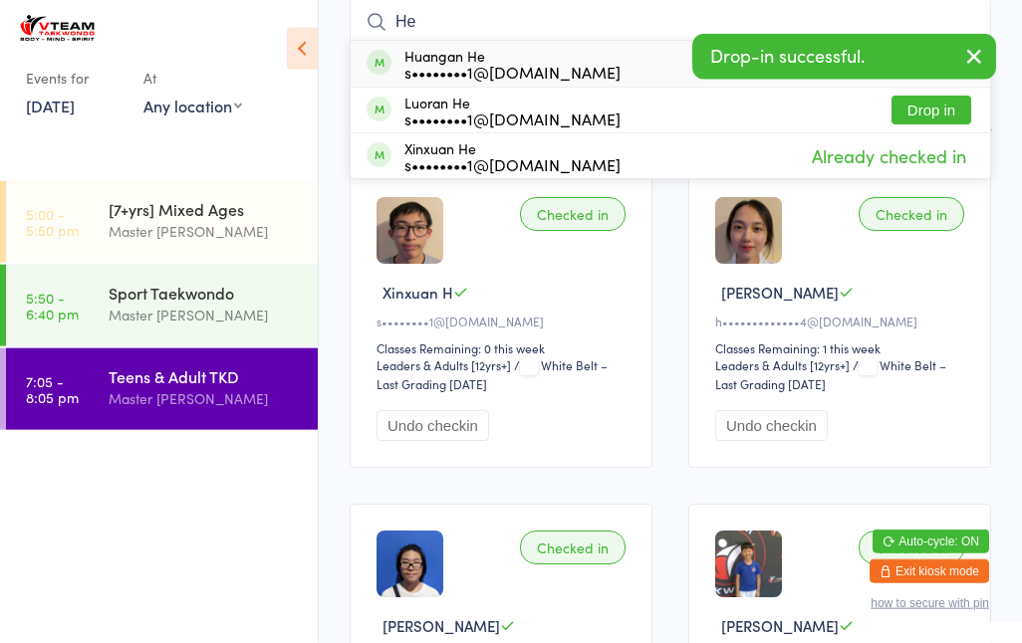
type input "He"
click at [913, 109] on button "Drop in" at bounding box center [931, 110] width 80 height 29
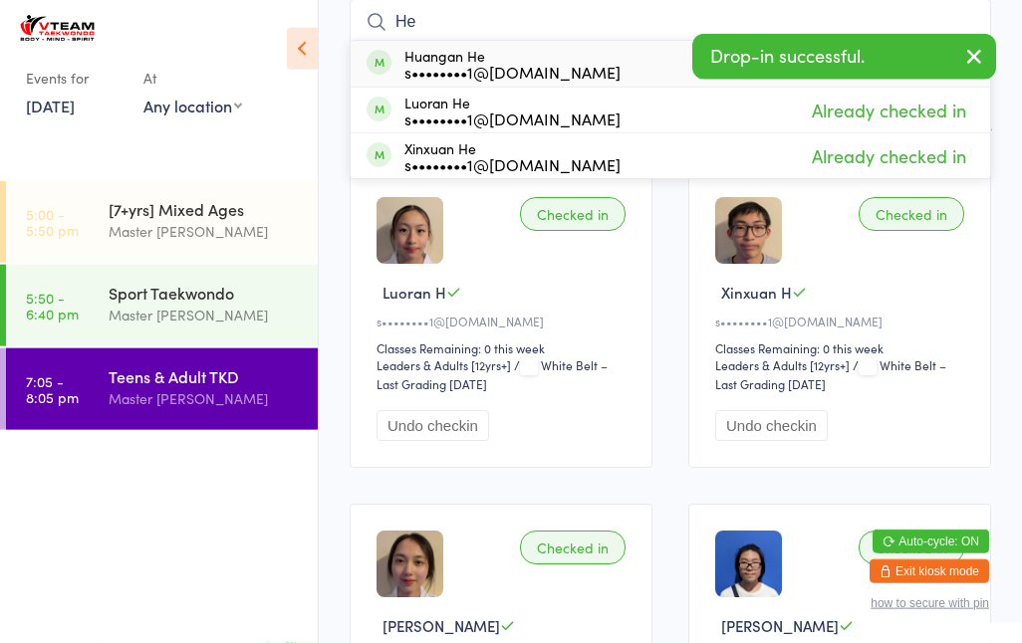
type input "He"
click at [533, 57] on div "Huangan He s••••••••1@[DOMAIN_NAME]" at bounding box center [512, 64] width 216 height 32
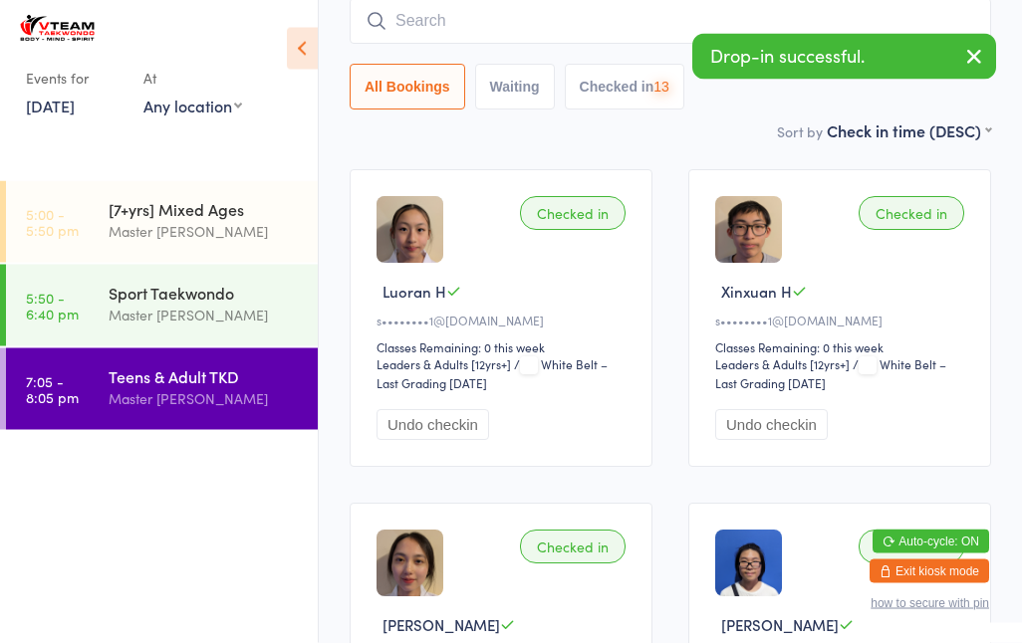
scroll to position [180, 0]
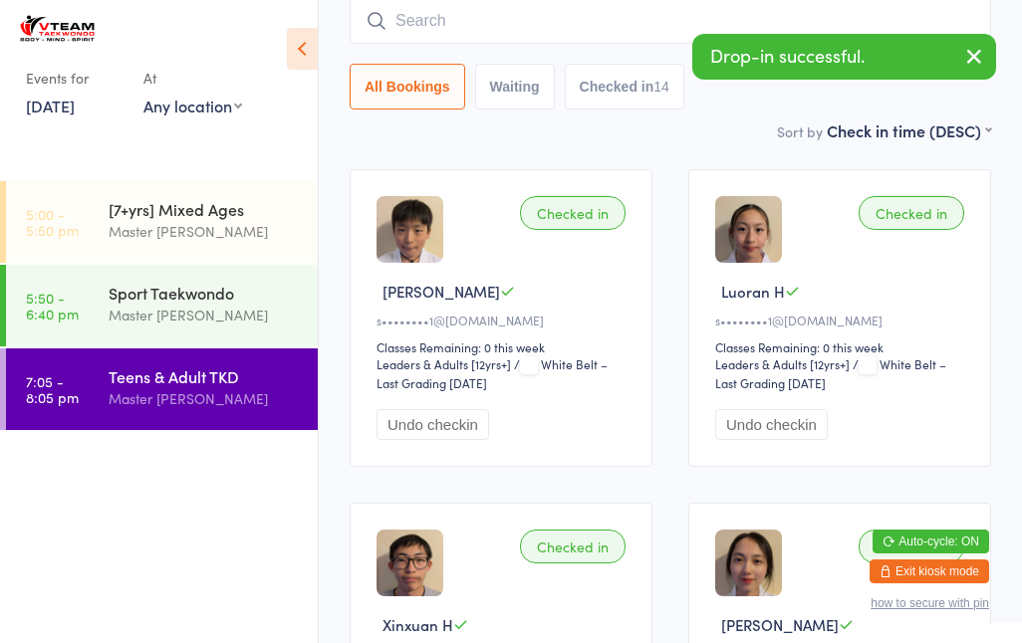
click at [565, 42] on input "search" at bounding box center [670, 21] width 641 height 46
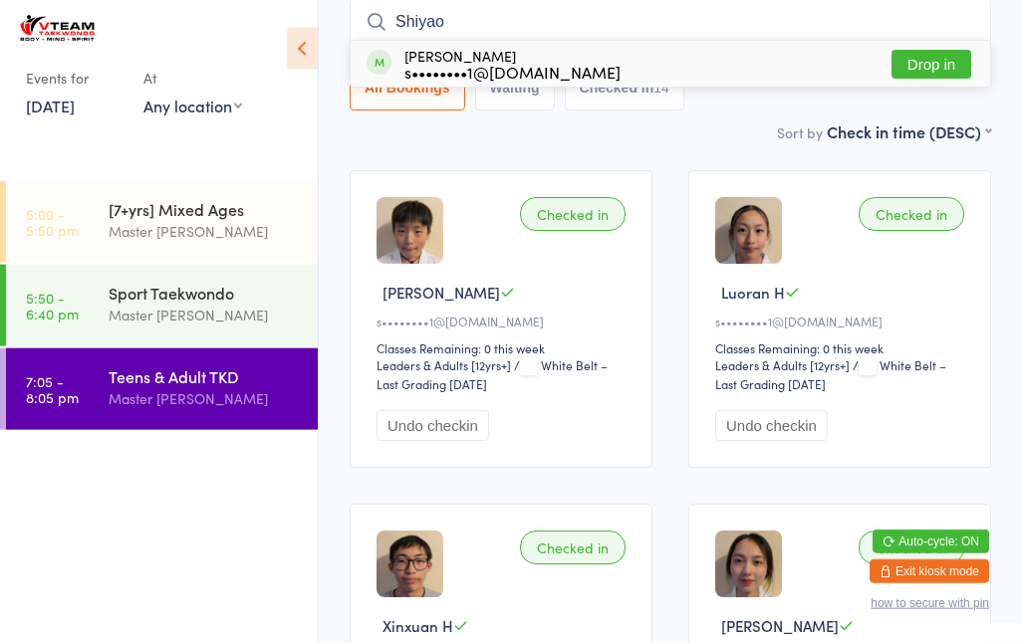
type input "Shiyao"
click at [619, 52] on div "[PERSON_NAME] s••••••••1@[DOMAIN_NAME] Drop in" at bounding box center [670, 64] width 639 height 46
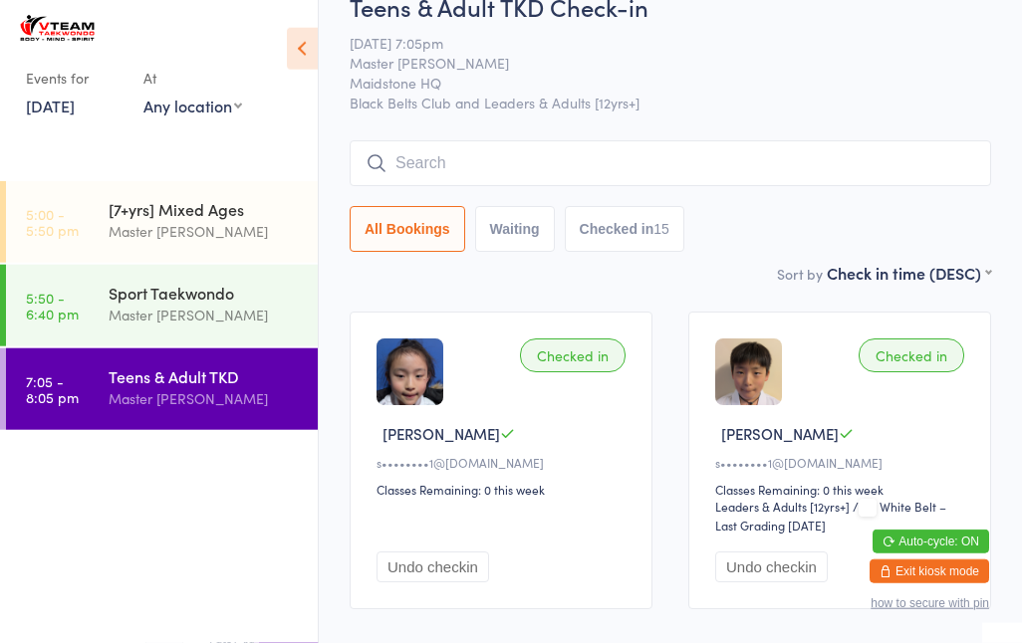
scroll to position [0, 0]
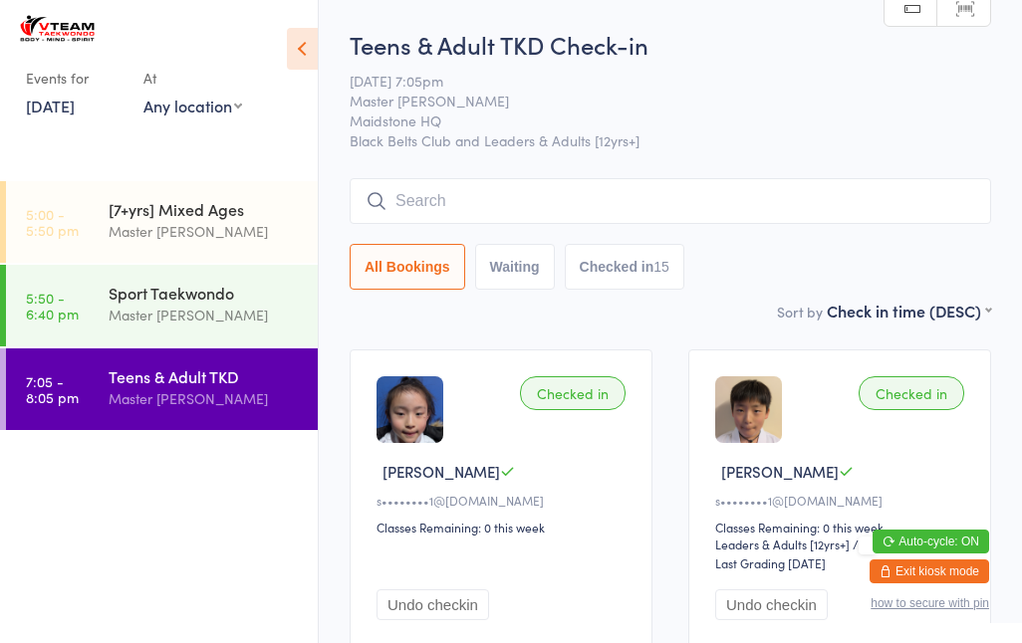
click at [478, 206] on input "search" at bounding box center [670, 201] width 641 height 46
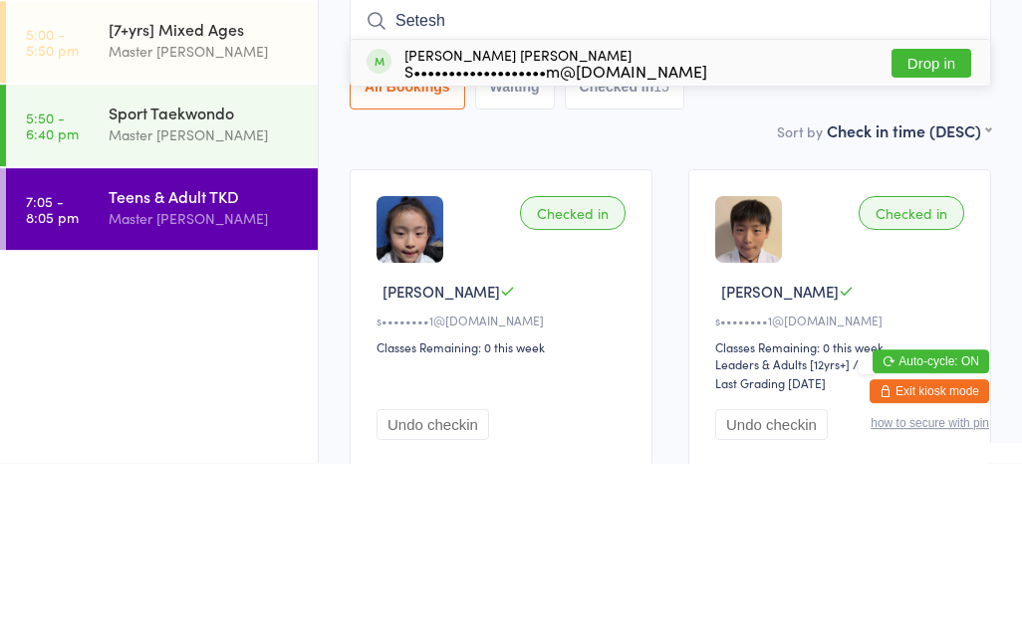
type input "Setesh"
click at [503, 227] on div "Setayesh [PERSON_NAME] S•••••••••••••••••••m@[DOMAIN_NAME]" at bounding box center [555, 243] width 303 height 32
